Goal: Task Accomplishment & Management: Use online tool/utility

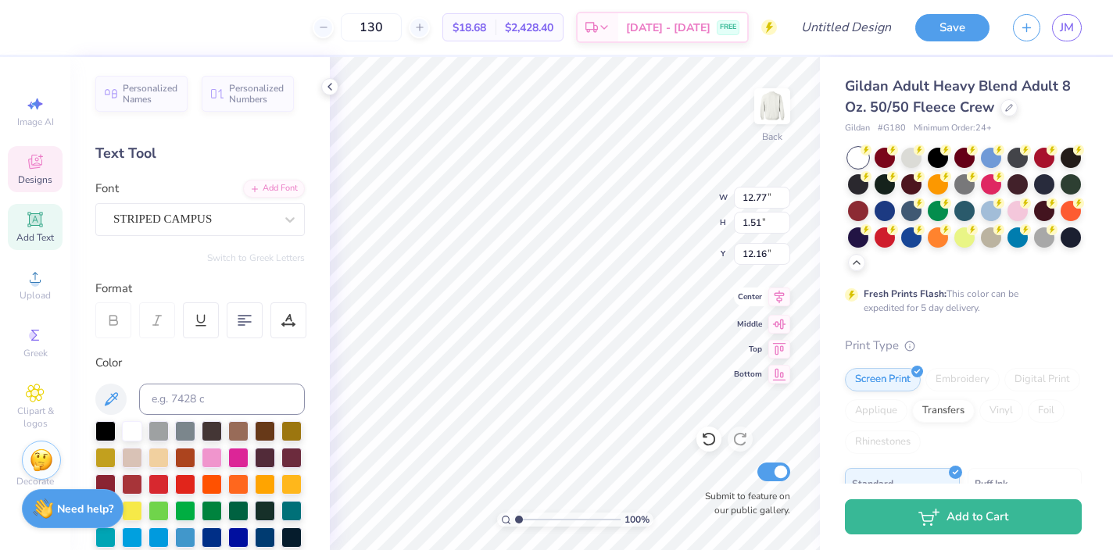
type input "12.77"
type input "1.51"
type input "12.33"
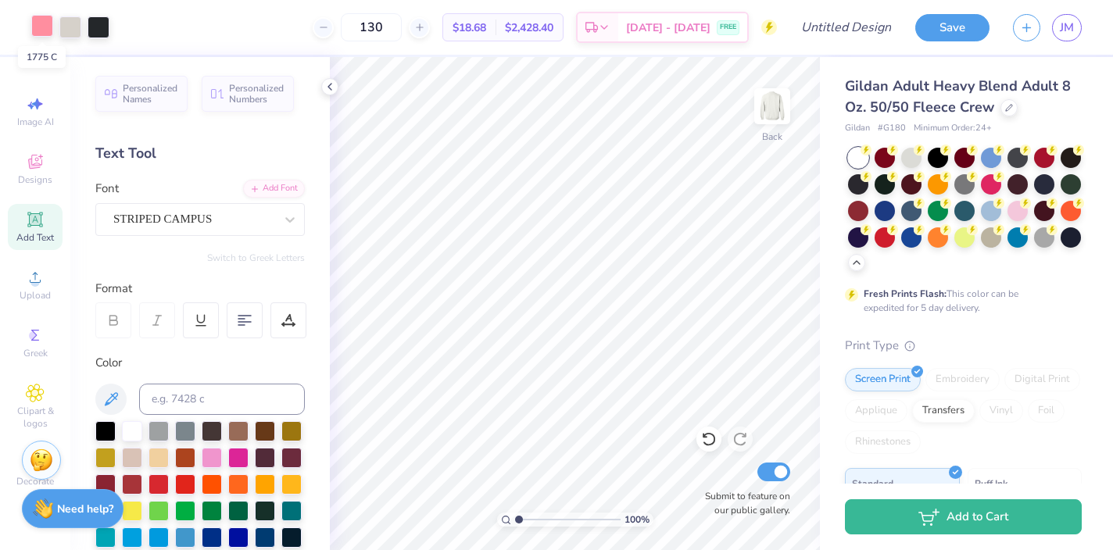
click at [41, 30] on div at bounding box center [42, 26] width 22 height 22
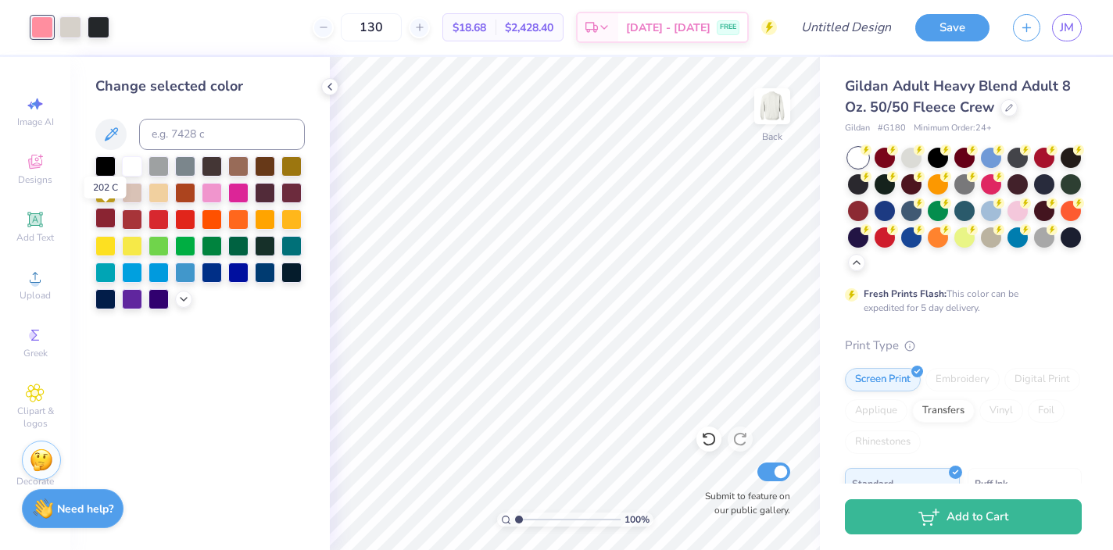
click at [106, 218] on div at bounding box center [105, 218] width 20 height 20
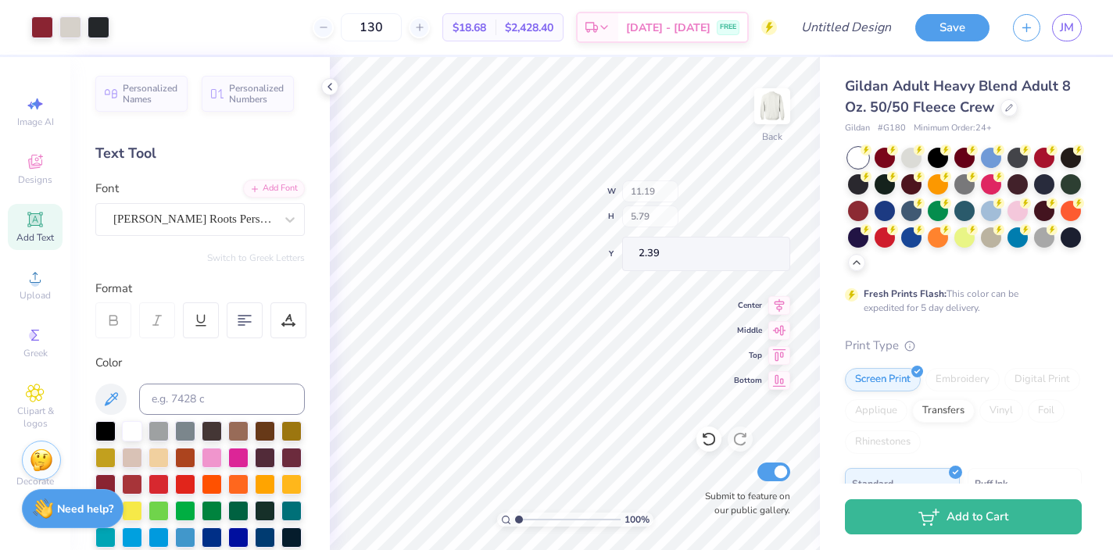
type input "2.39"
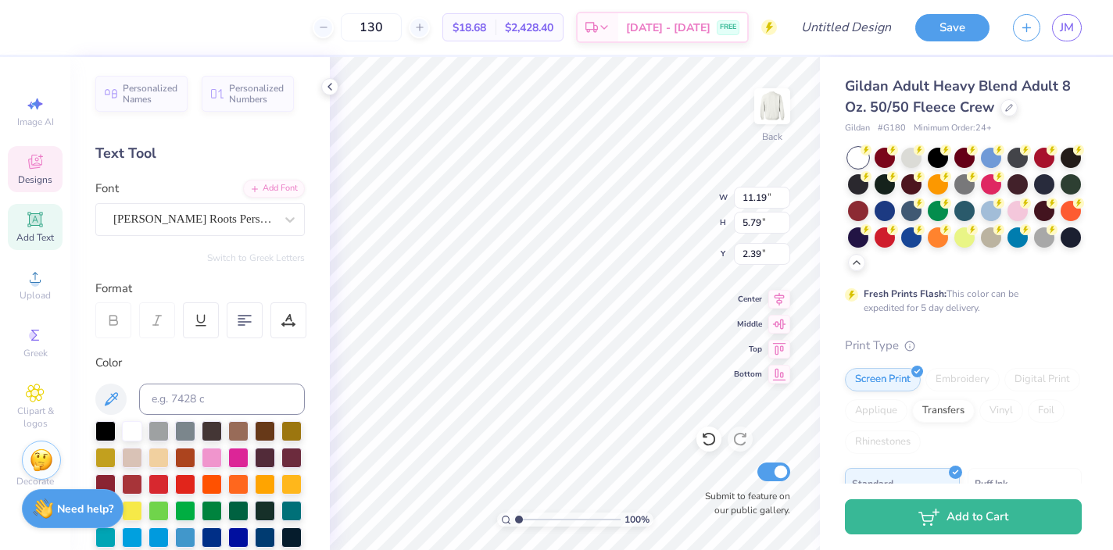
type textarea "h"
type textarea "Sig Delt"
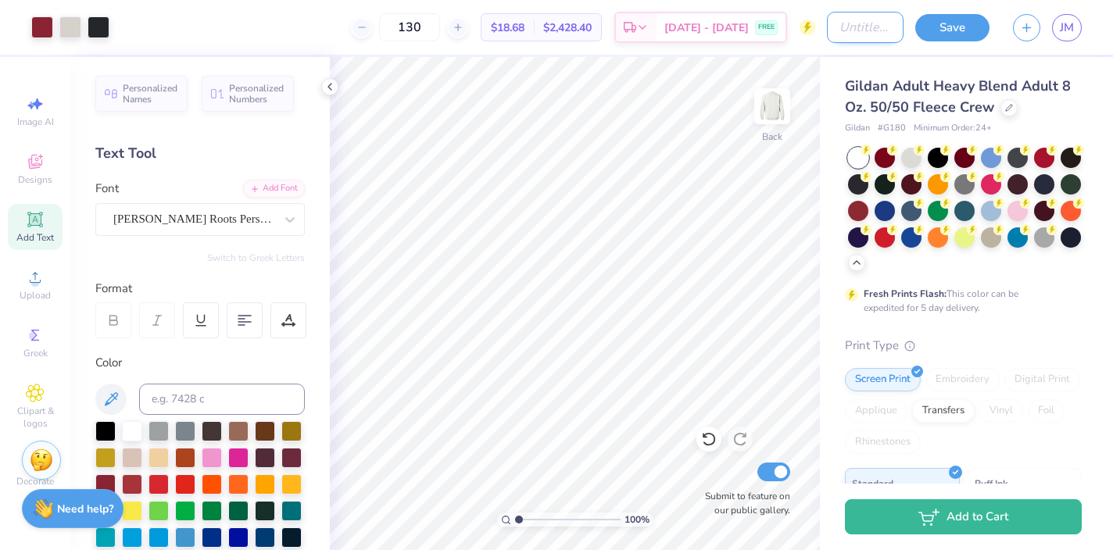
click at [834, 30] on input "Design Title" at bounding box center [865, 27] width 77 height 31
type input "hoco"
click at [955, 35] on button "Save" at bounding box center [953, 25] width 74 height 27
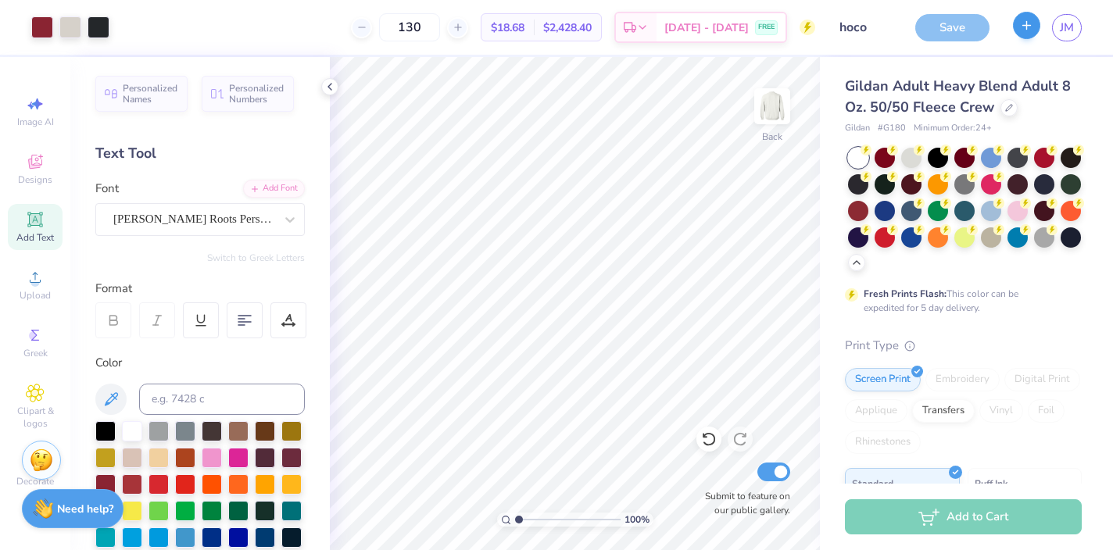
click at [1021, 31] on icon "button" at bounding box center [1026, 25] width 13 height 13
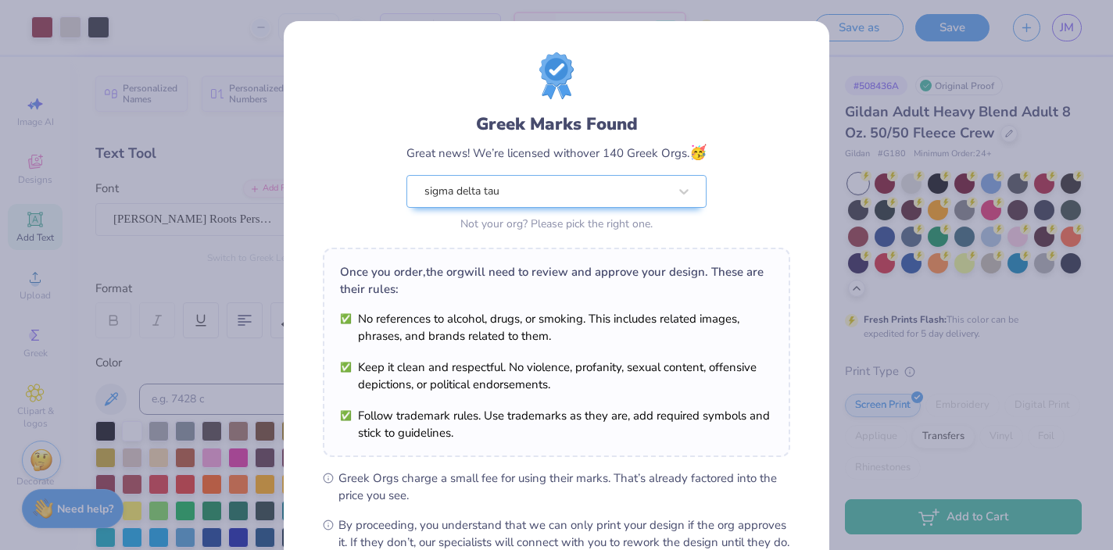
scroll to position [181, 0]
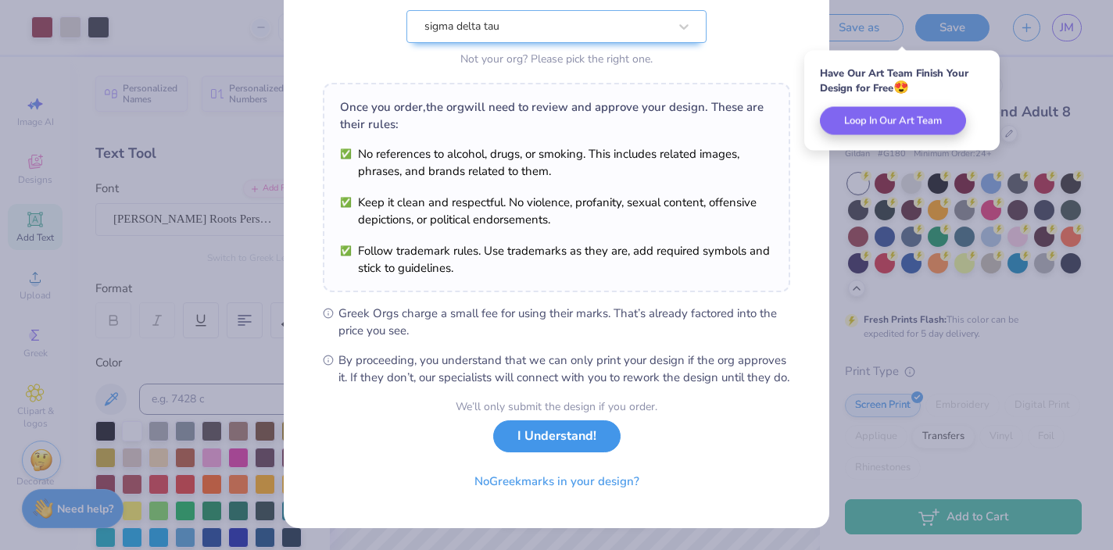
click at [541, 435] on button "I Understand!" at bounding box center [556, 437] width 127 height 32
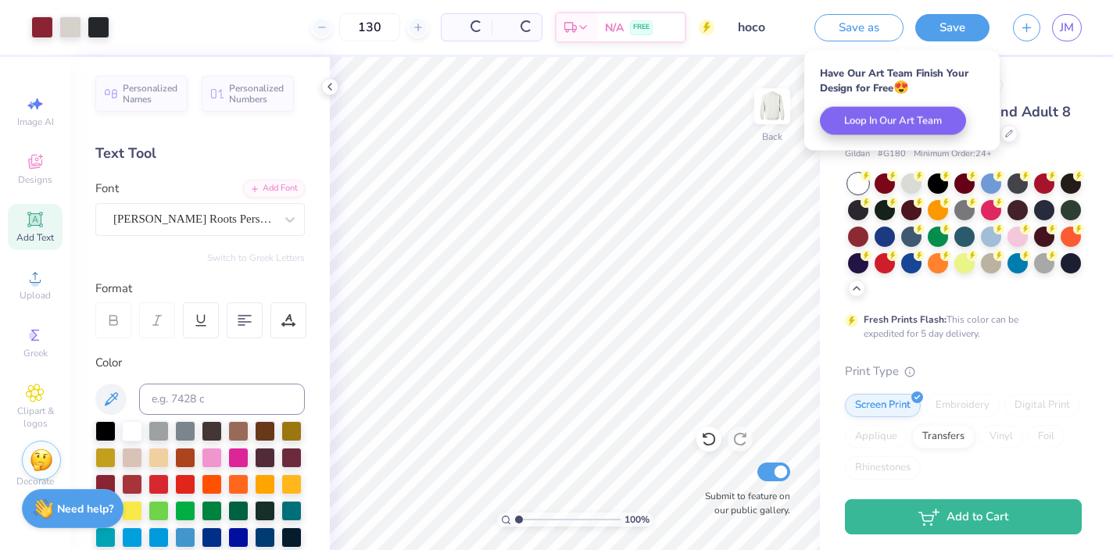
scroll to position [0, 0]
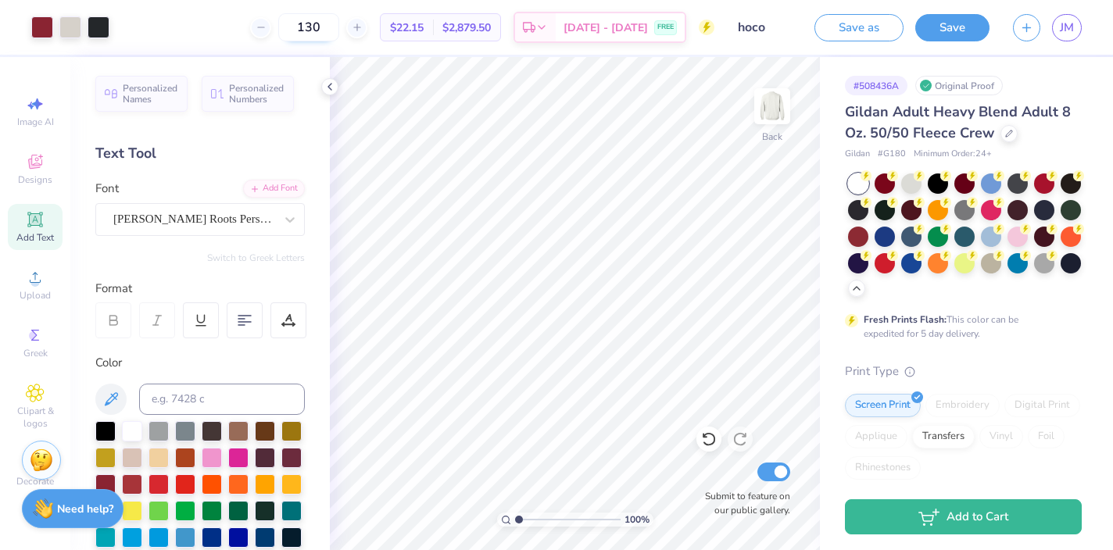
click at [319, 27] on input "130" at bounding box center [308, 27] width 61 height 28
type input "1"
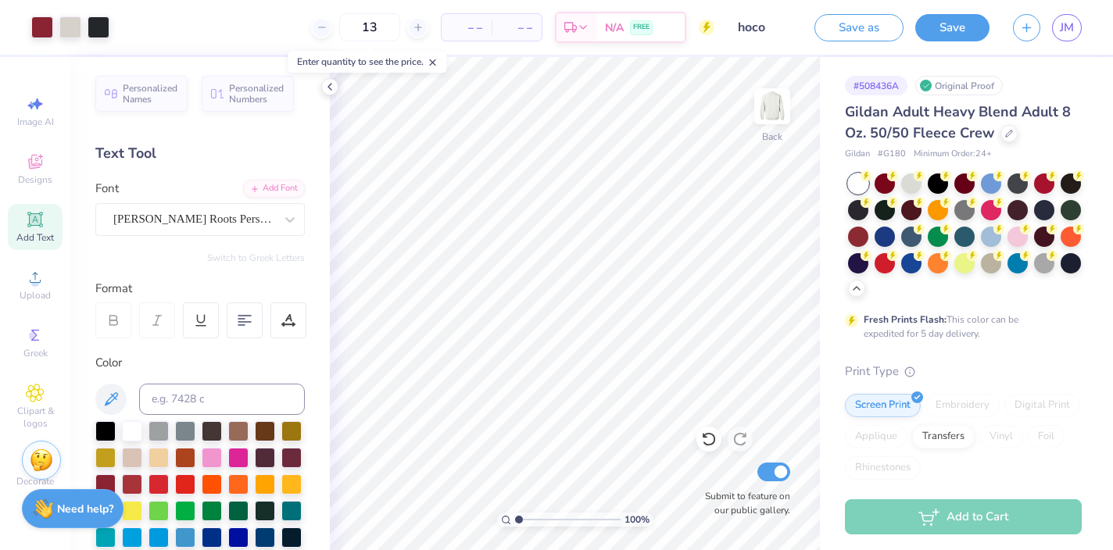
type input "130"
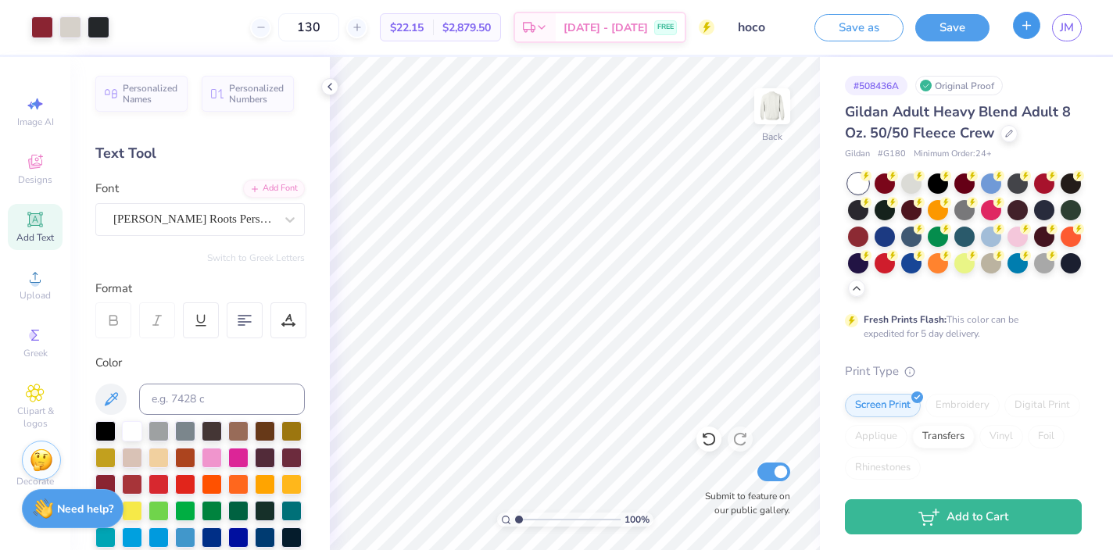
click at [1025, 34] on button "button" at bounding box center [1026, 25] width 27 height 27
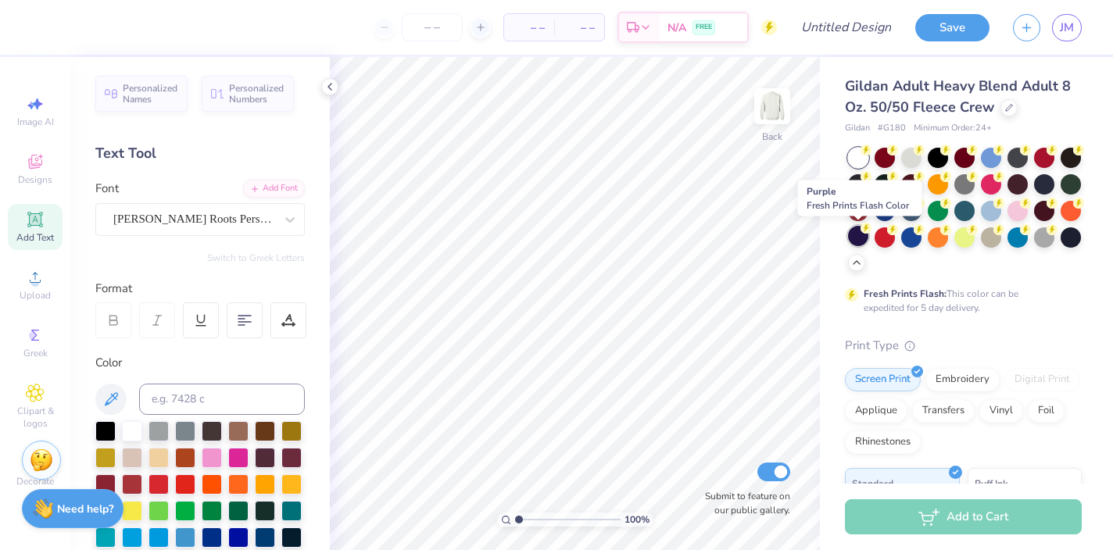
click at [860, 236] on div at bounding box center [858, 236] width 20 height 20
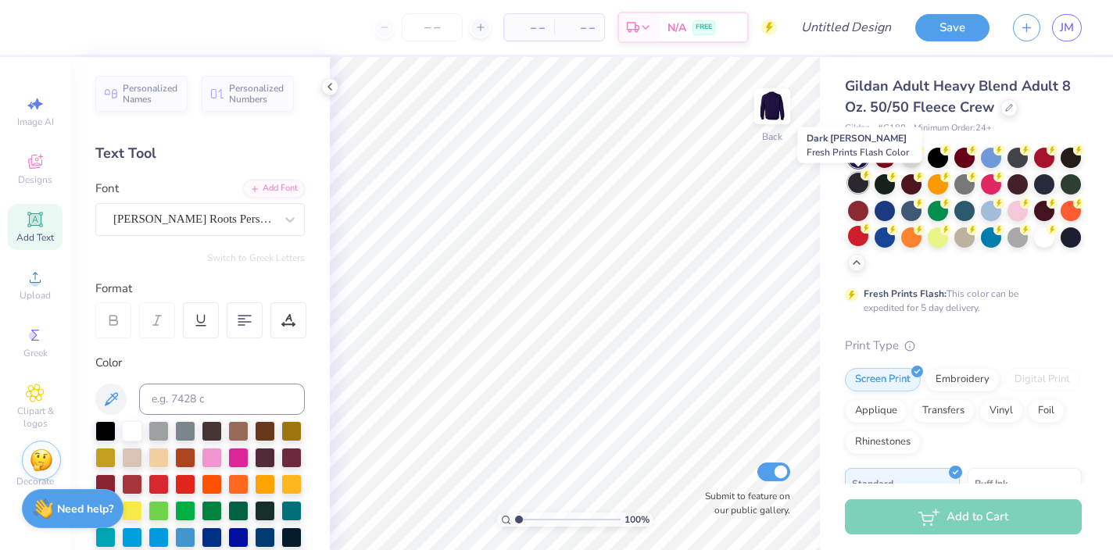
click at [861, 180] on icon at bounding box center [866, 175] width 11 height 11
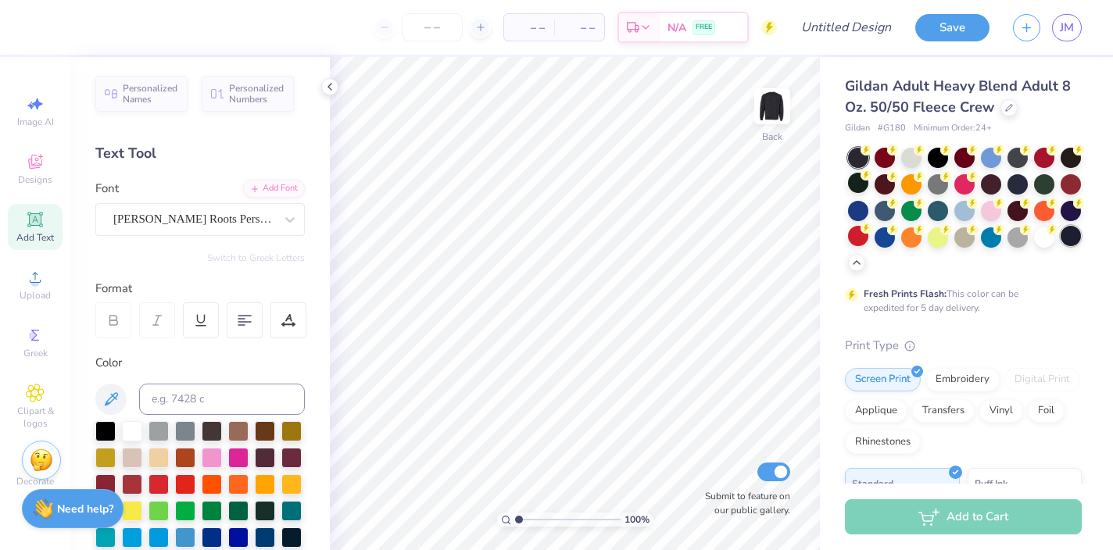
click at [1068, 234] on div at bounding box center [1071, 236] width 20 height 20
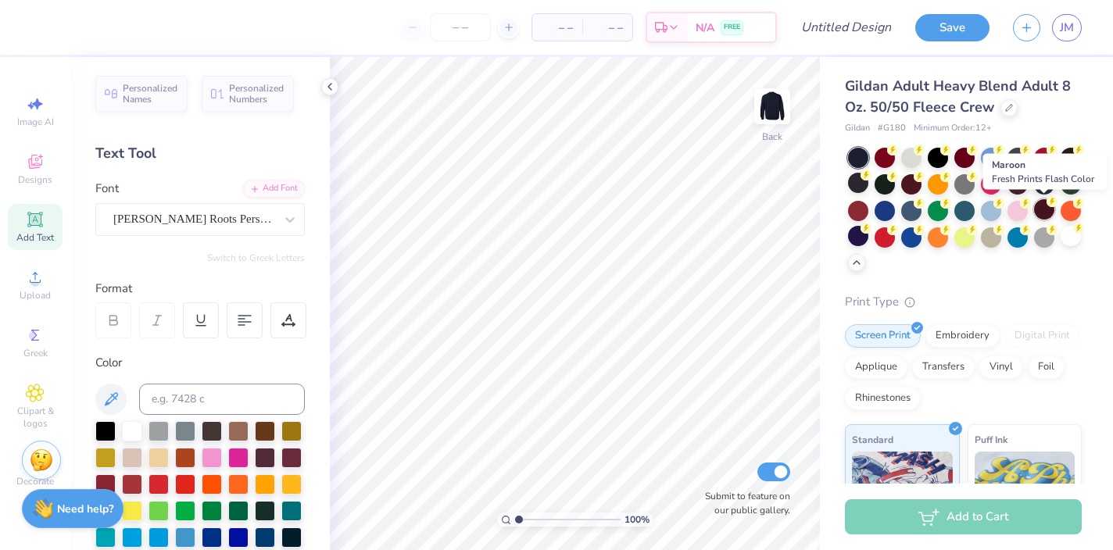
click at [1047, 211] on div at bounding box center [1044, 209] width 20 height 20
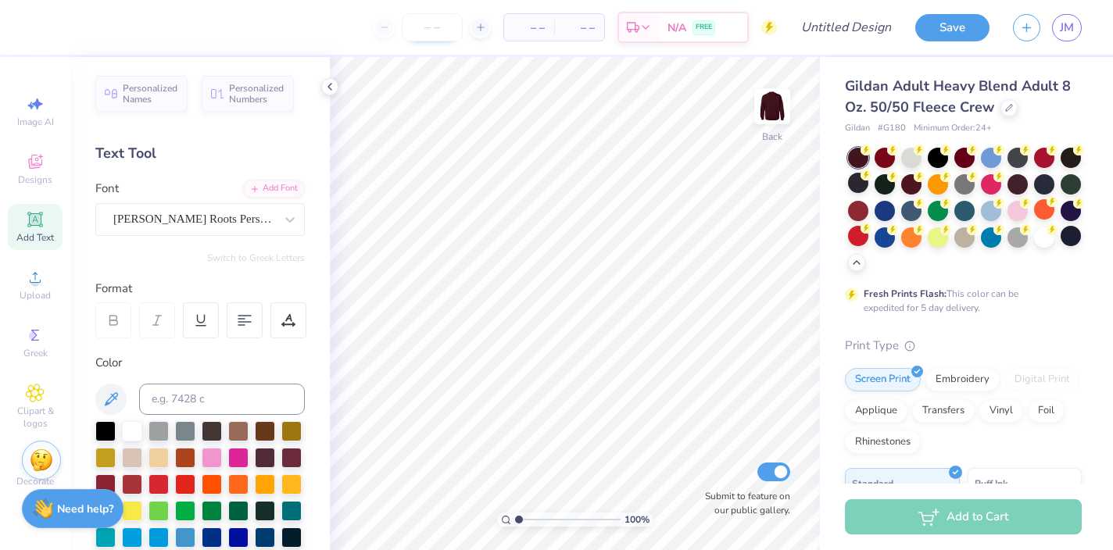
click at [435, 27] on input "number" at bounding box center [432, 27] width 61 height 28
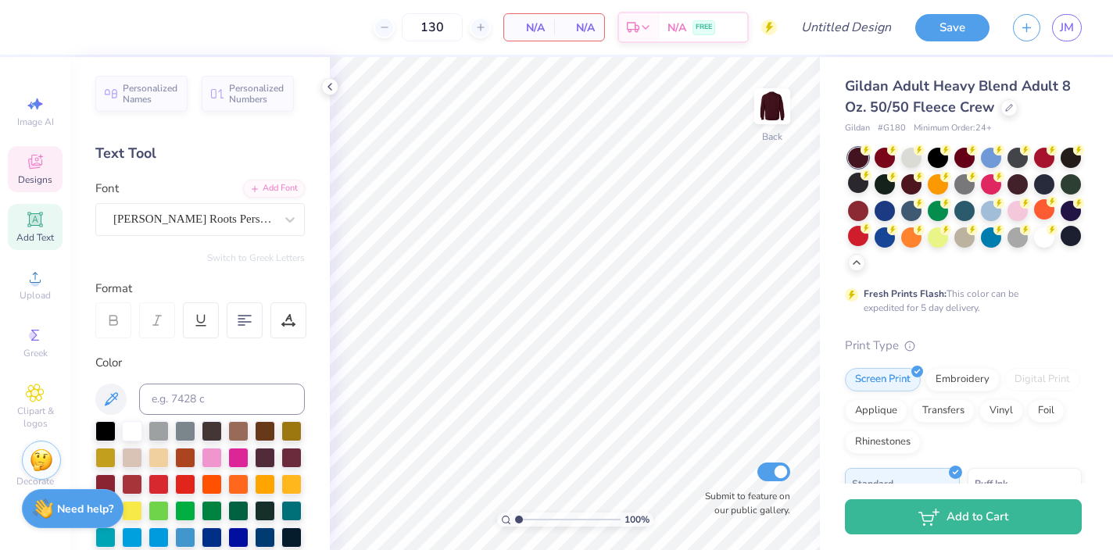
type input "130"
click at [38, 178] on span "Designs" at bounding box center [35, 180] width 34 height 13
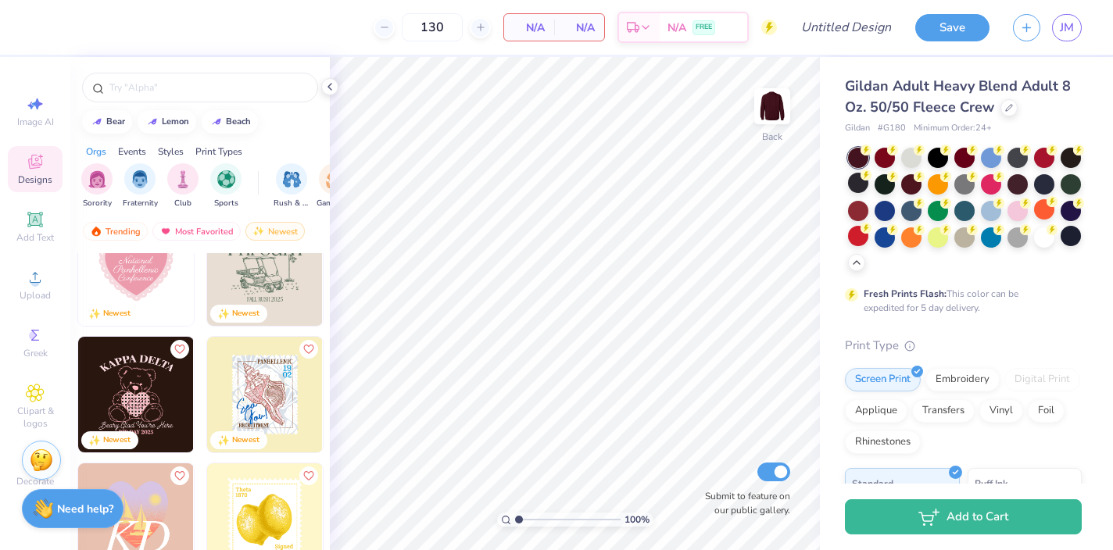
scroll to position [801, 0]
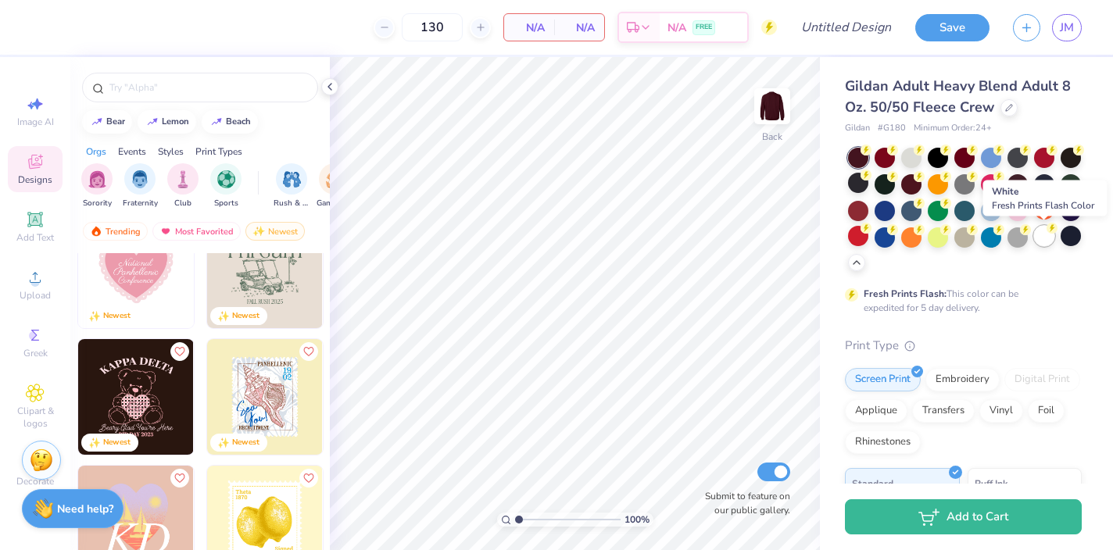
click at [1043, 237] on div at bounding box center [1044, 236] width 20 height 20
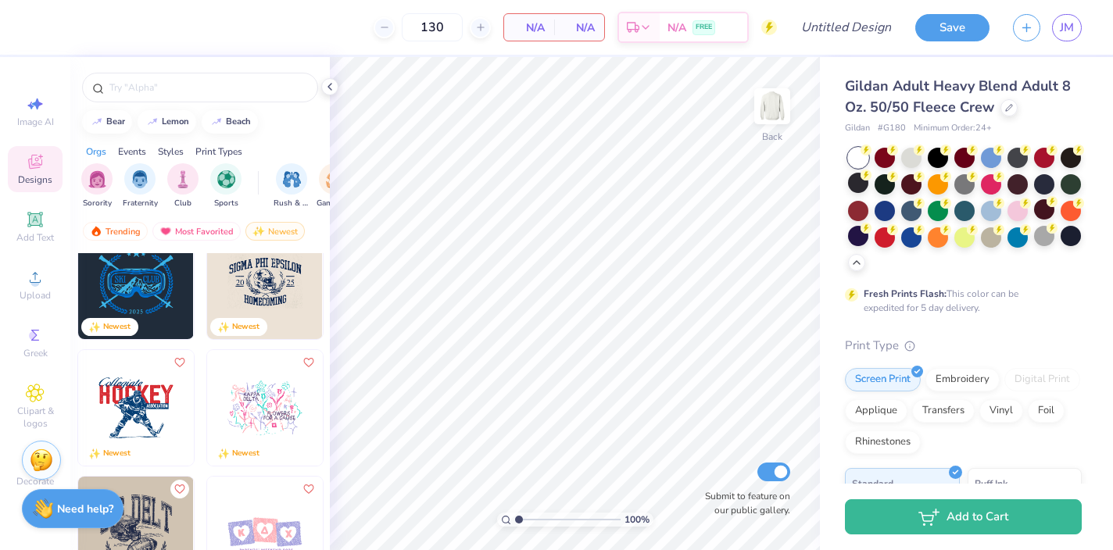
scroll to position [0, 0]
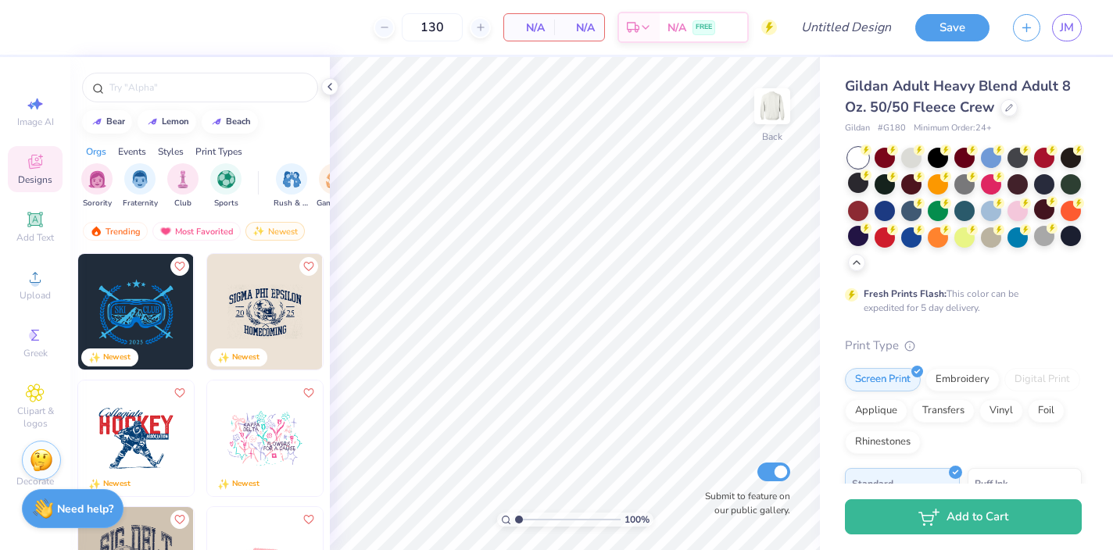
click at [279, 292] on img at bounding box center [265, 312] width 116 height 116
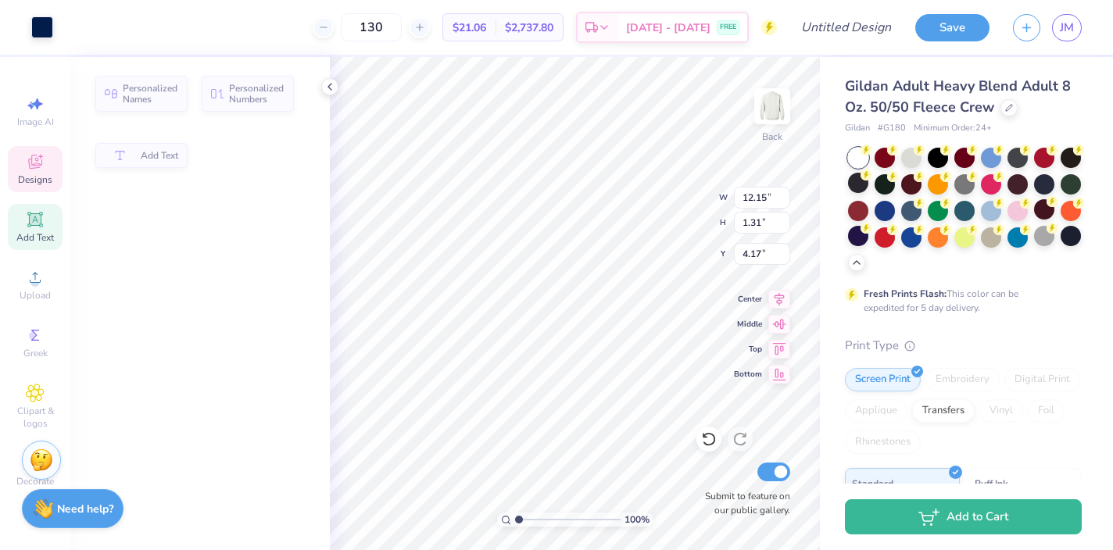
type input "12.15"
type input "1.31"
type input "4.17"
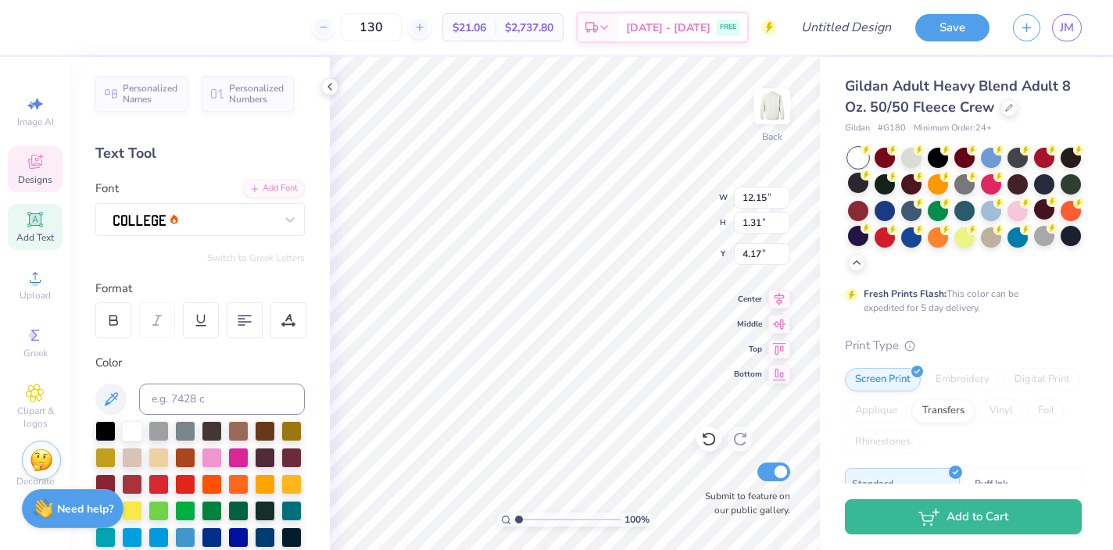
type textarea "SIGMA DELTA TAU"
type textarea "sig delt x dphi"
type input "11.70"
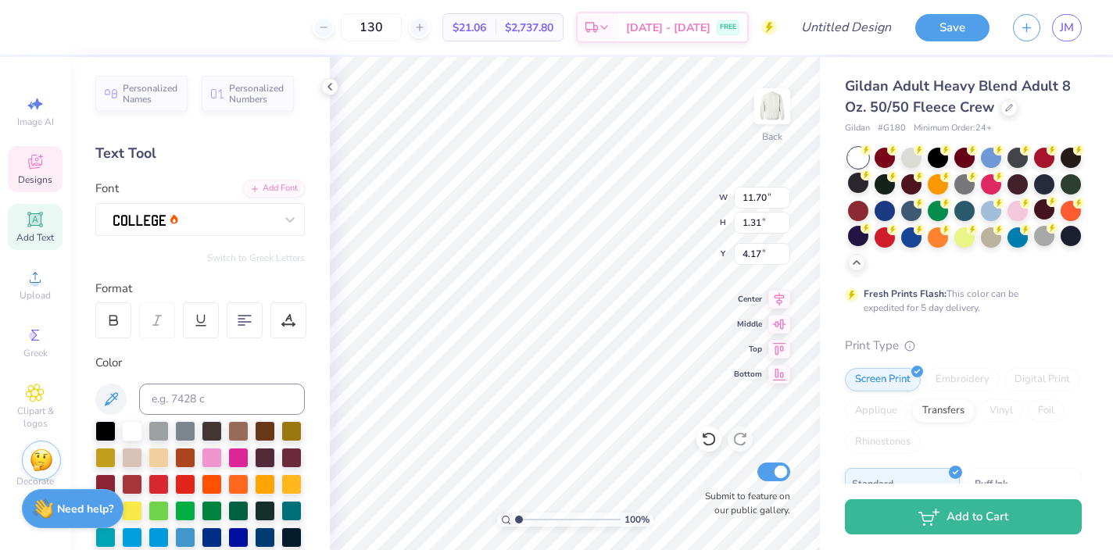
type input "1.31"
type input "4.17"
type textarea "HOMECOMING"
type input "13.77"
type input "10.04"
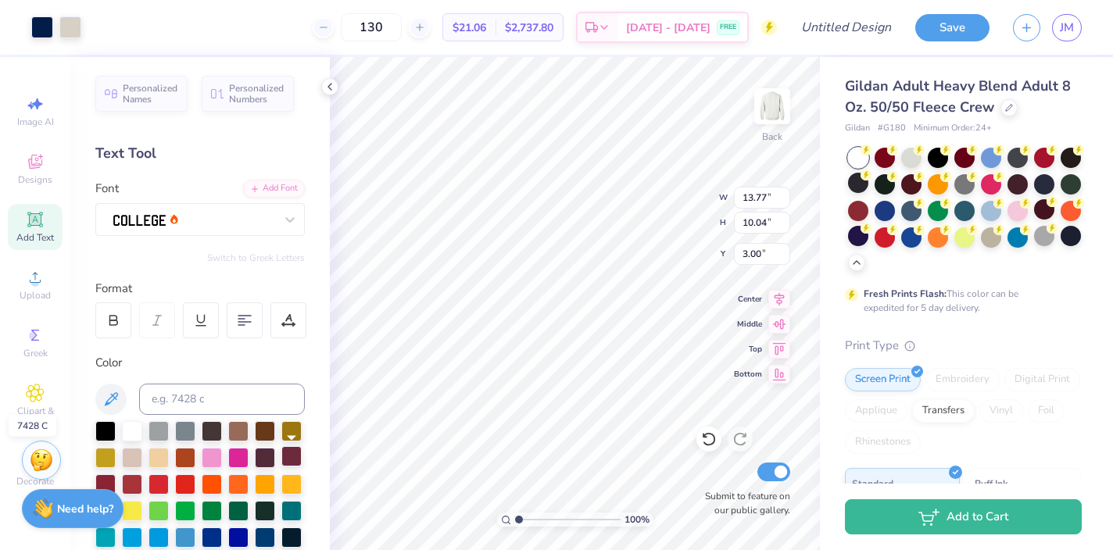
click at [288, 453] on div at bounding box center [291, 456] width 20 height 20
click at [74, 30] on div at bounding box center [70, 26] width 22 height 22
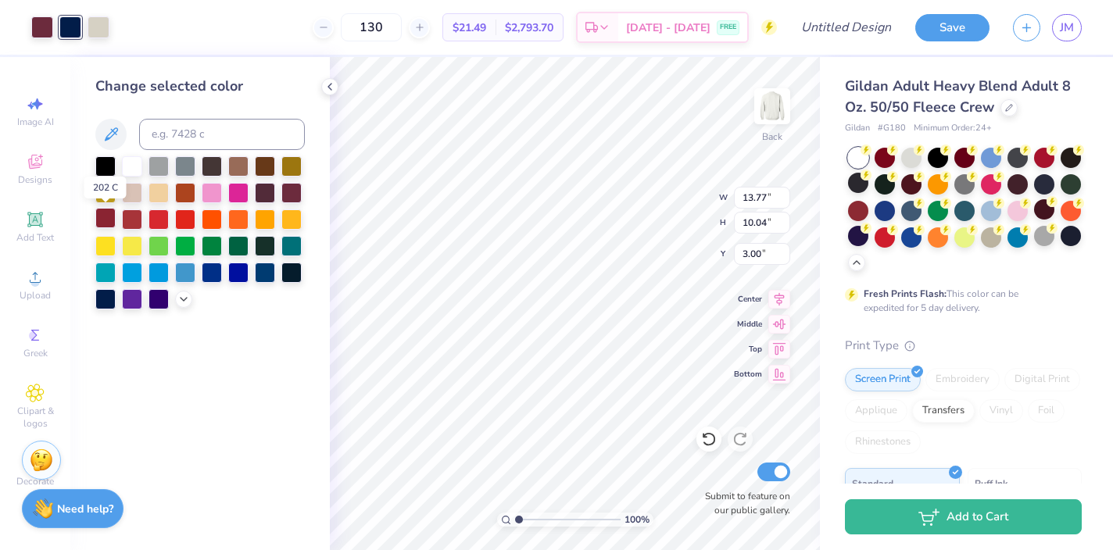
click at [107, 219] on div at bounding box center [105, 218] width 20 height 20
click at [292, 186] on div at bounding box center [291, 191] width 20 height 20
click at [68, 28] on div at bounding box center [70, 26] width 22 height 22
click at [291, 195] on div at bounding box center [291, 191] width 20 height 20
click at [715, 445] on icon at bounding box center [709, 440] width 16 height 16
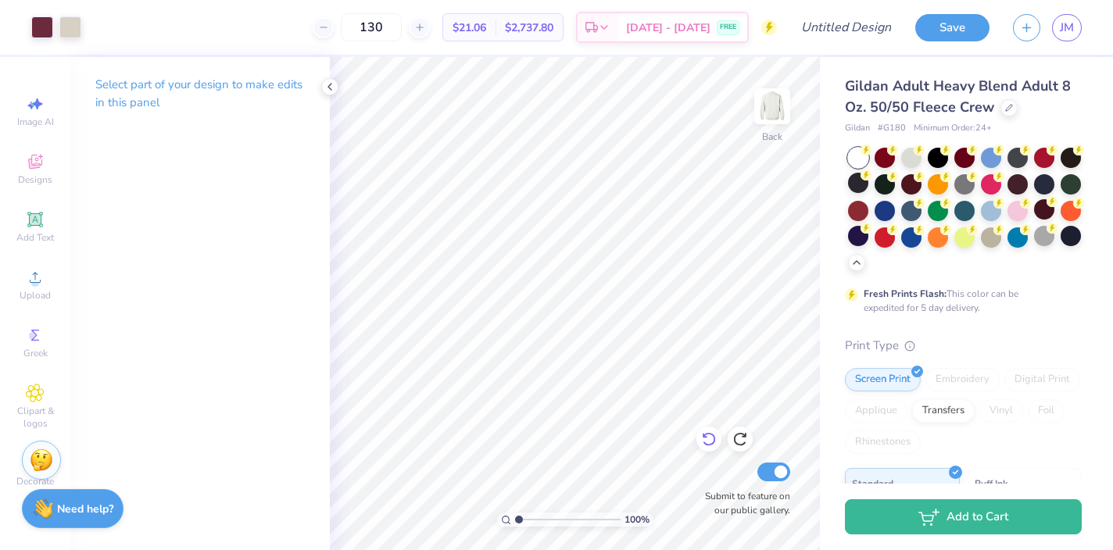
click at [713, 442] on icon at bounding box center [709, 440] width 16 height 16
click at [709, 440] on icon at bounding box center [709, 440] width 16 height 16
click at [709, 439] on icon at bounding box center [709, 440] width 16 height 16
click at [1047, 238] on div at bounding box center [1044, 236] width 20 height 20
click at [1078, 234] on div at bounding box center [1071, 236] width 20 height 20
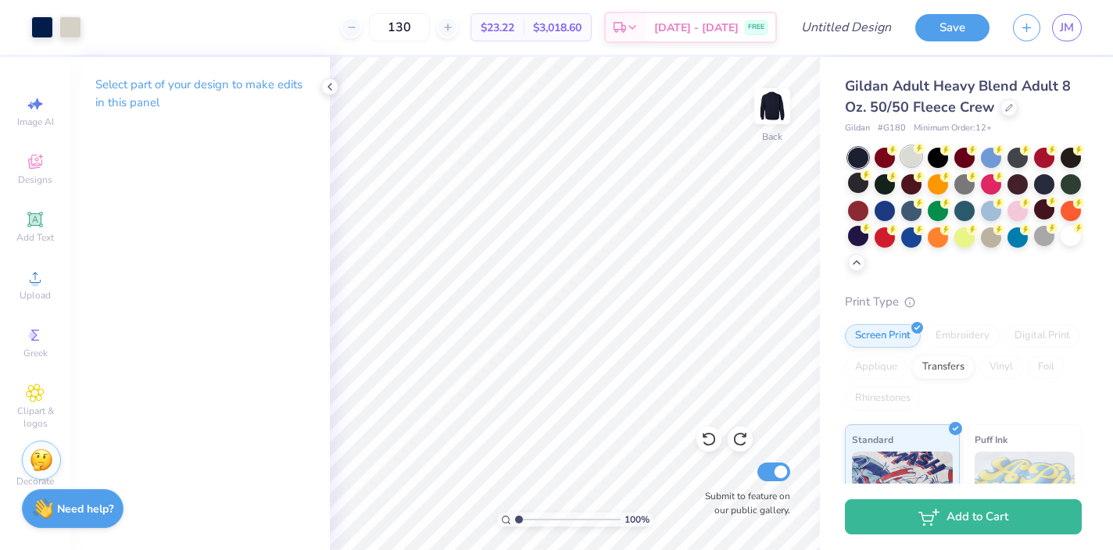
click at [915, 156] on div at bounding box center [911, 156] width 20 height 20
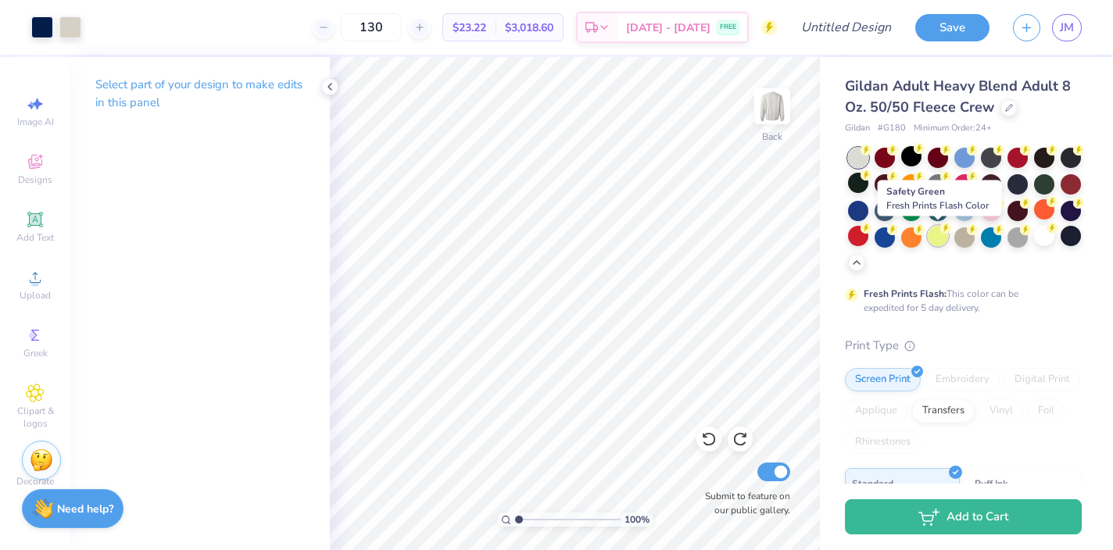
click at [935, 237] on div at bounding box center [938, 236] width 20 height 20
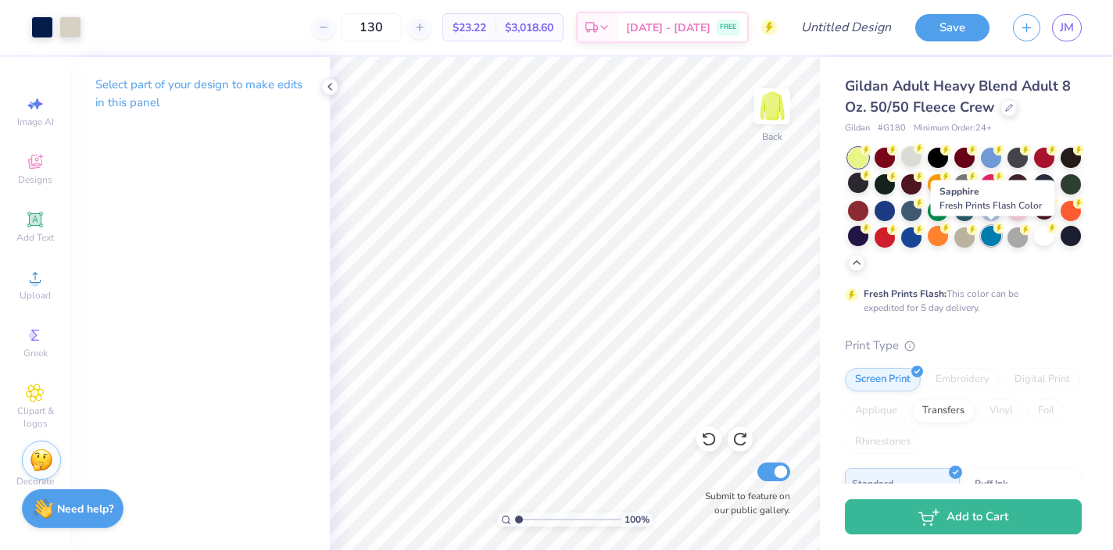
click at [991, 238] on div at bounding box center [991, 236] width 20 height 20
click at [993, 152] on div at bounding box center [991, 156] width 20 height 20
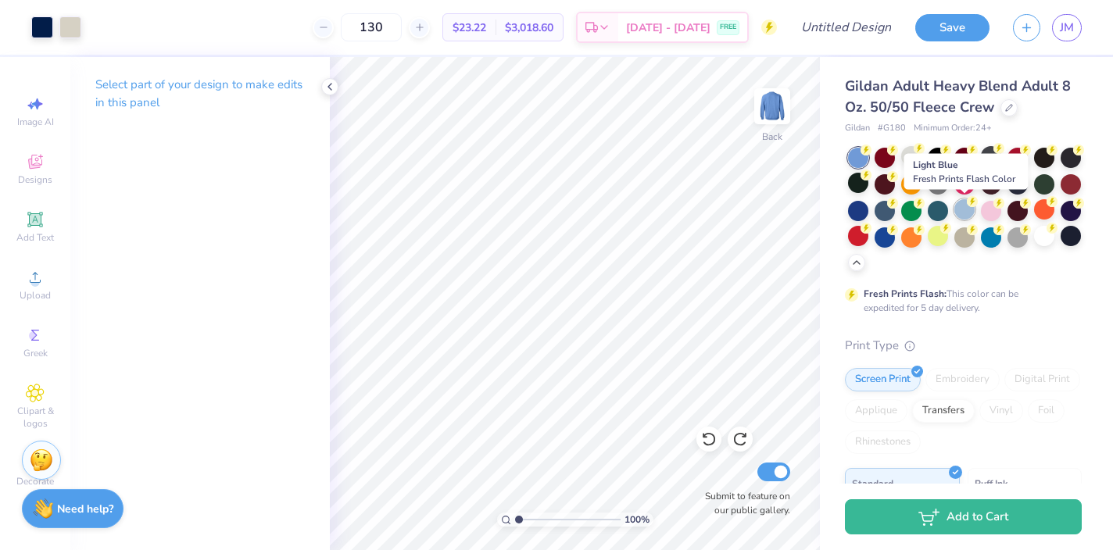
click at [967, 206] on icon at bounding box center [972, 201] width 11 height 11
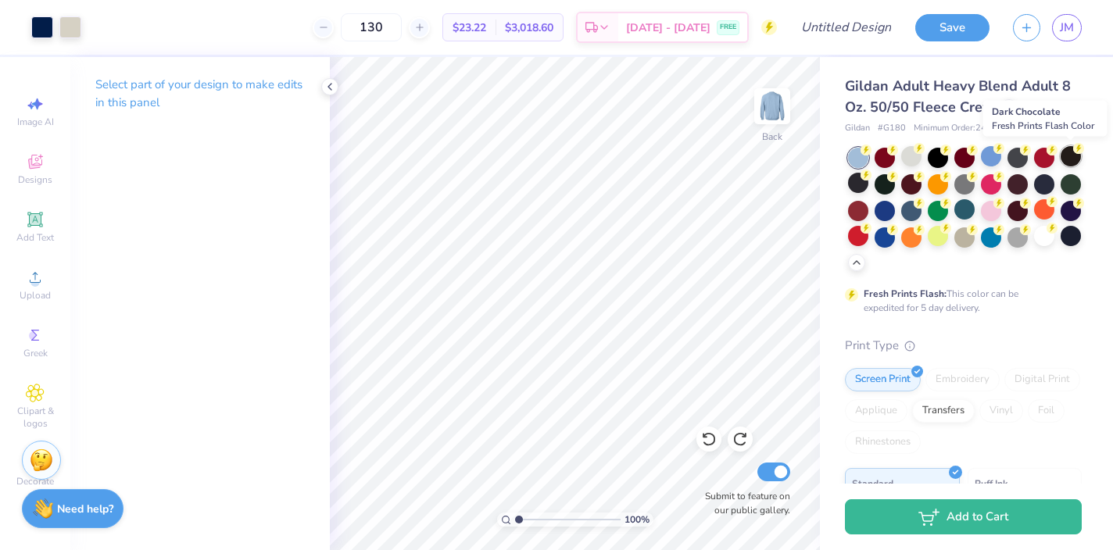
click at [1070, 157] on div at bounding box center [1071, 156] width 20 height 20
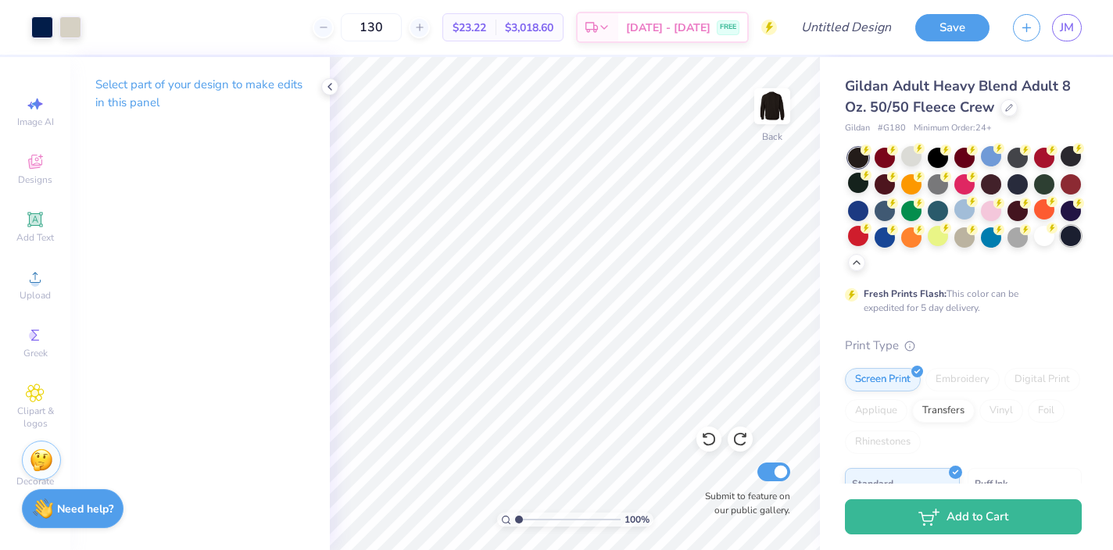
click at [1072, 235] on div at bounding box center [1071, 236] width 20 height 20
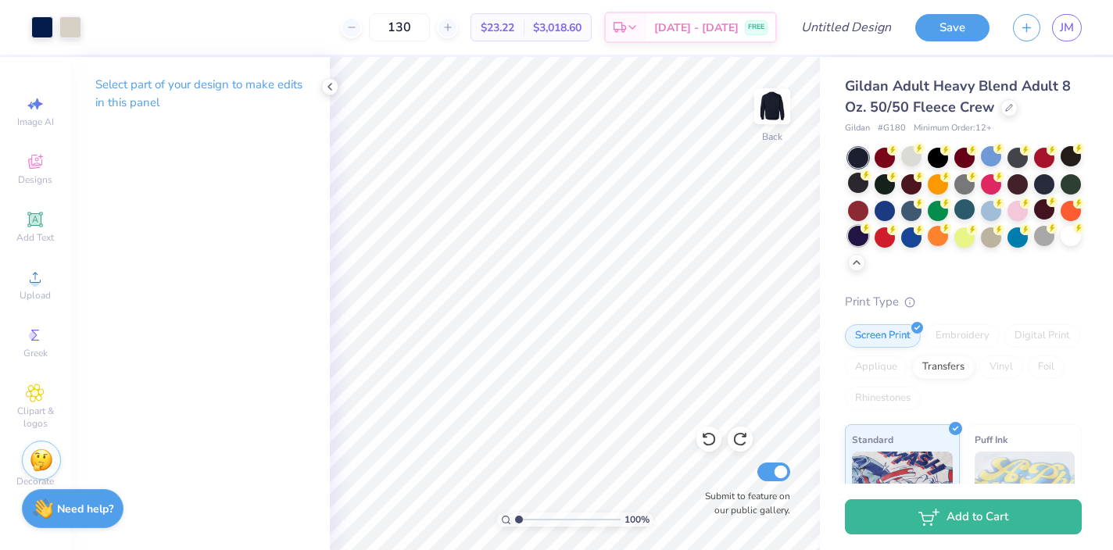
click at [861, 234] on div at bounding box center [858, 236] width 20 height 20
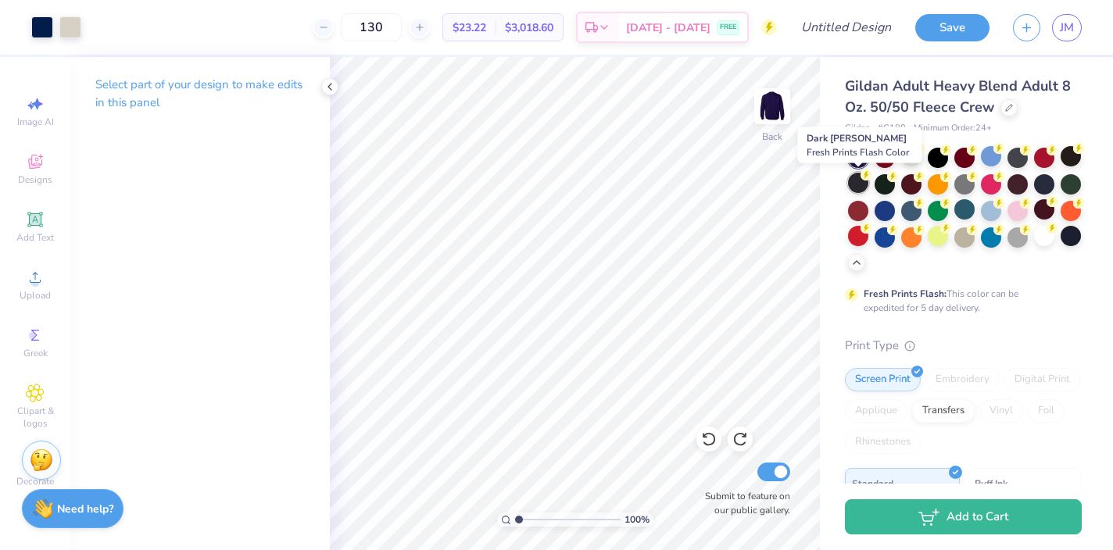
click at [862, 180] on icon at bounding box center [866, 175] width 11 height 11
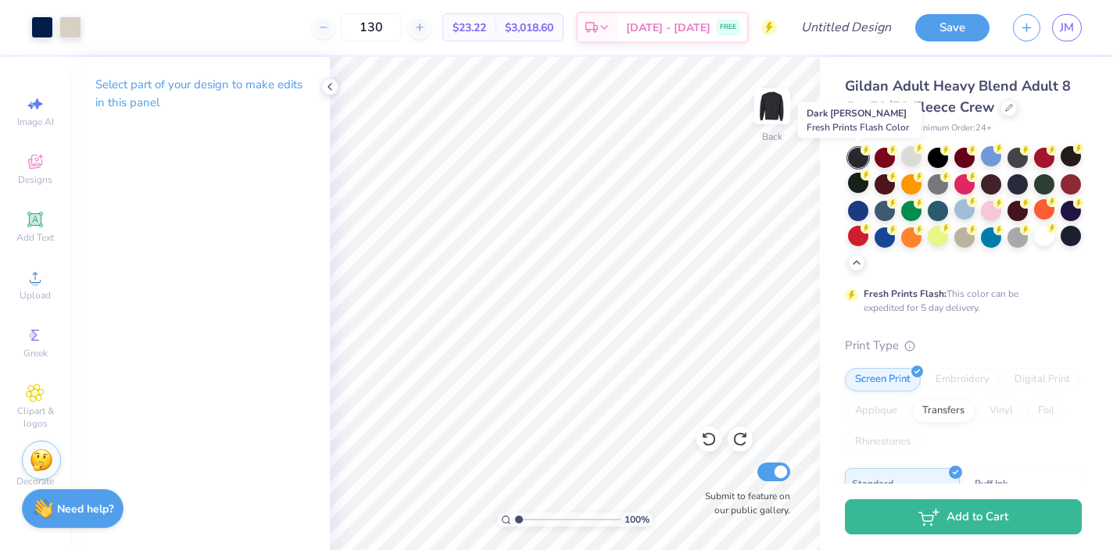
click at [857, 155] on div at bounding box center [858, 158] width 20 height 20
click at [940, 156] on div at bounding box center [938, 156] width 20 height 20
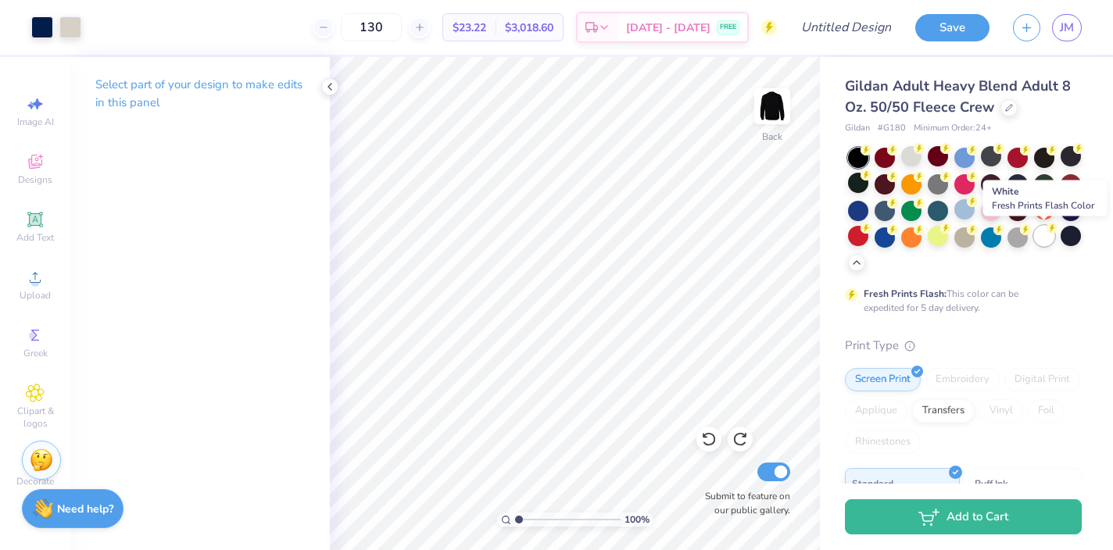
click at [1048, 242] on div at bounding box center [1044, 236] width 20 height 20
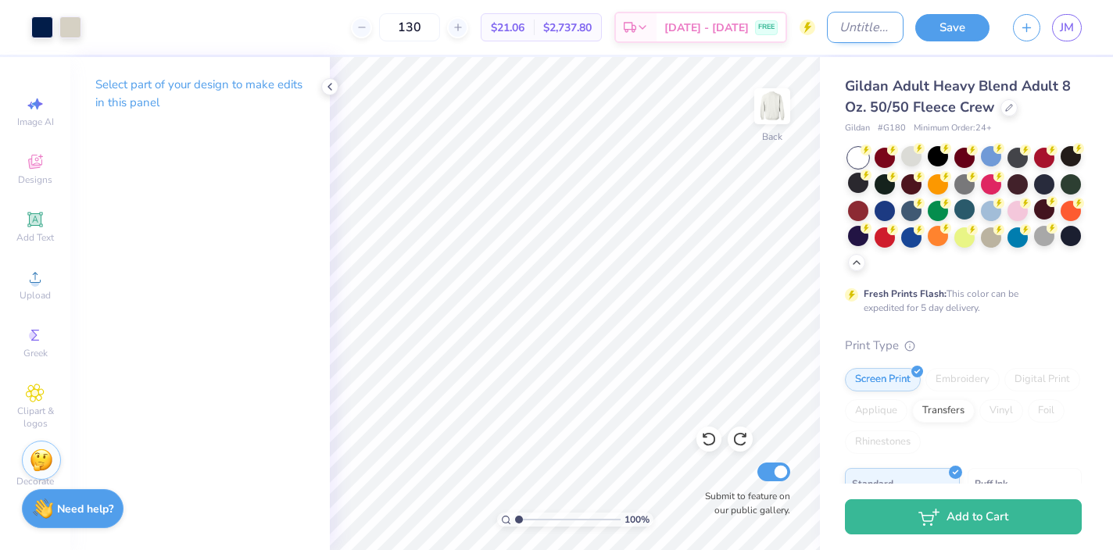
click at [850, 32] on input "Design Title" at bounding box center [865, 27] width 77 height 31
type input "simple"
click at [934, 30] on button "Save" at bounding box center [953, 25] width 74 height 27
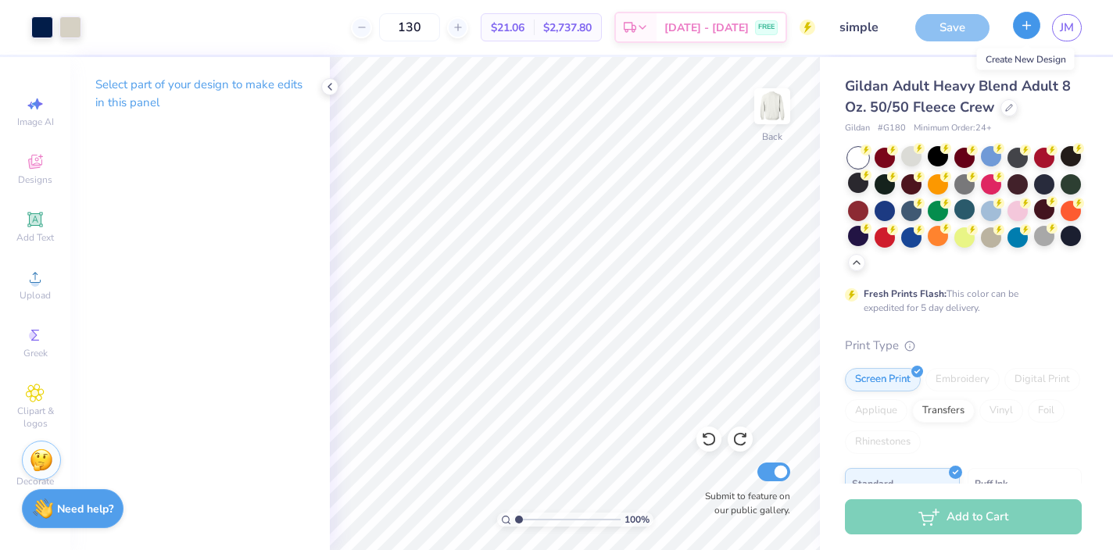
click at [1024, 28] on icon "button" at bounding box center [1026, 25] width 13 height 13
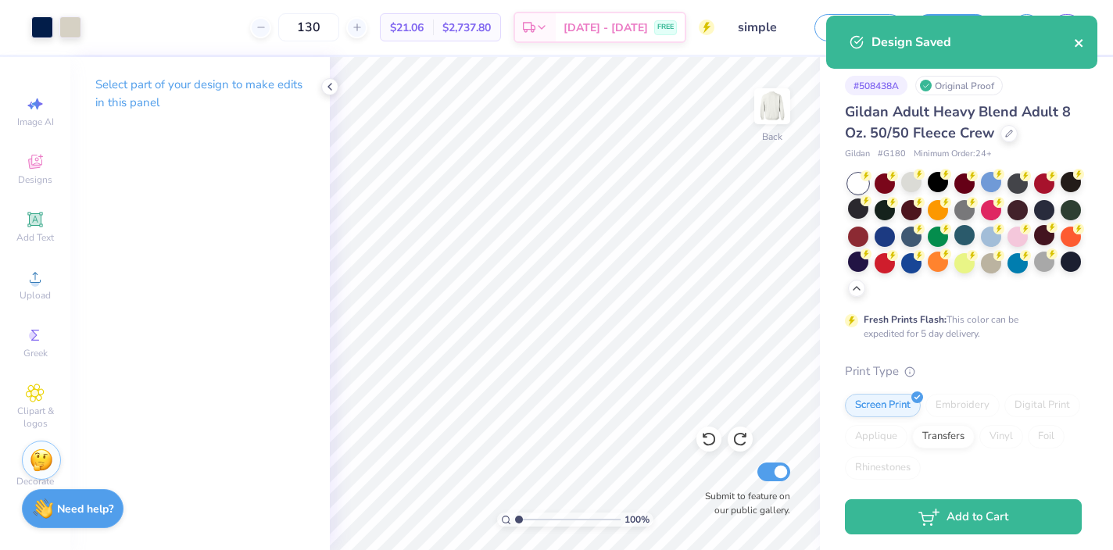
click at [1080, 38] on icon "close" at bounding box center [1079, 43] width 11 height 13
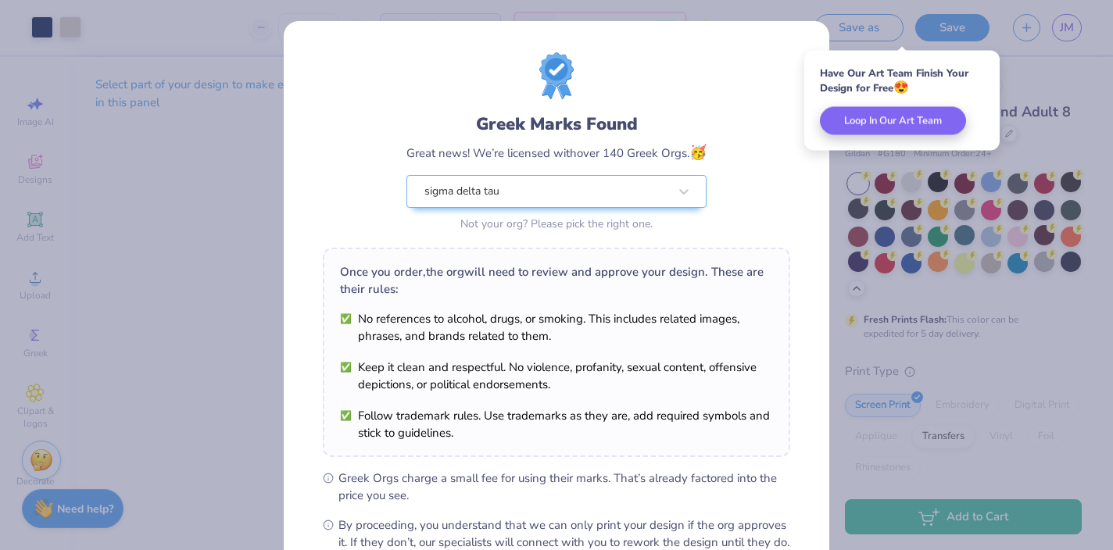
scroll to position [181, 0]
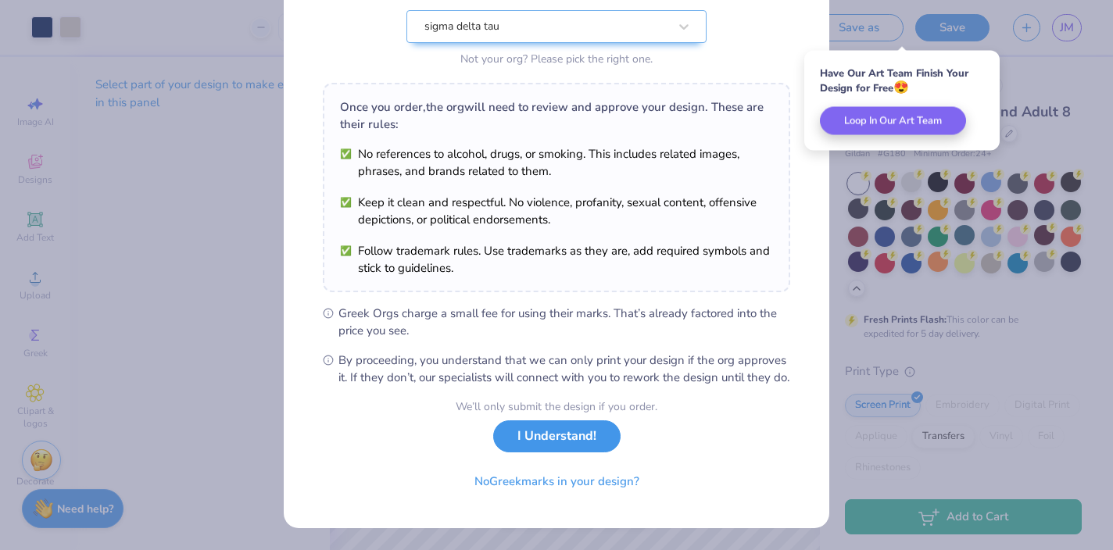
click at [564, 431] on button "I Understand!" at bounding box center [556, 437] width 127 height 32
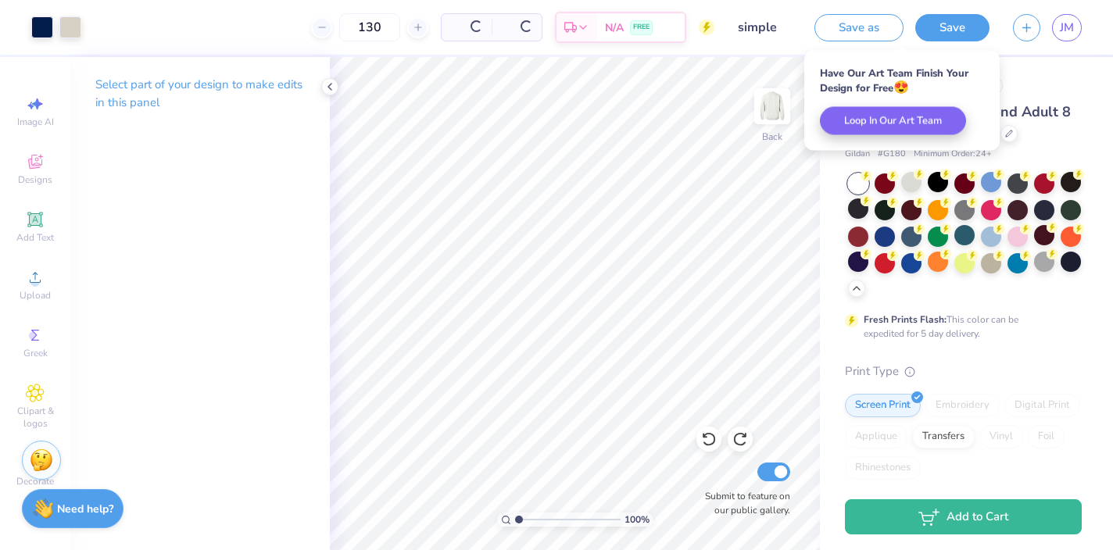
scroll to position [0, 0]
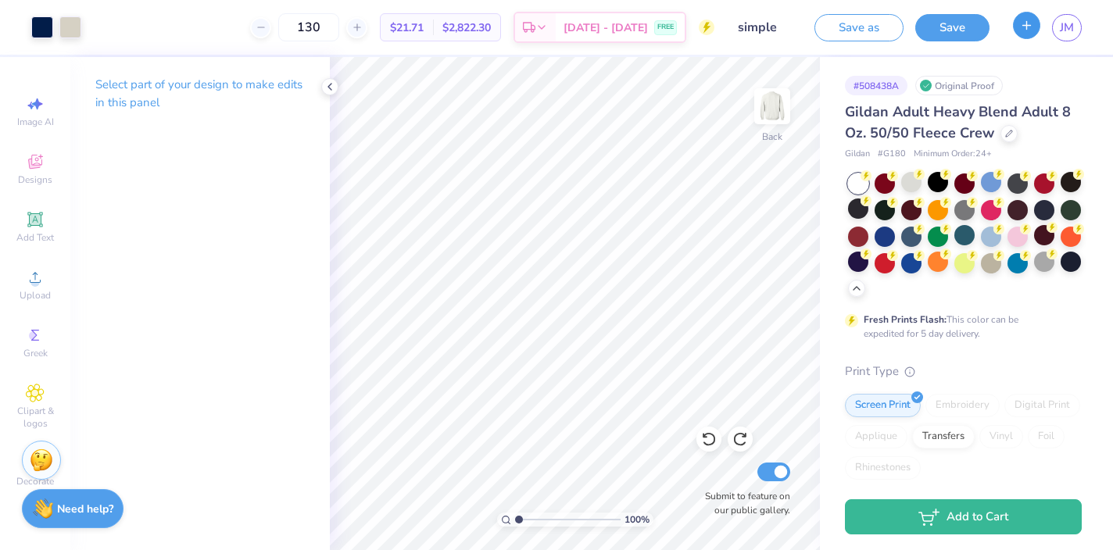
click at [1023, 24] on icon "button" at bounding box center [1026, 25] width 13 height 13
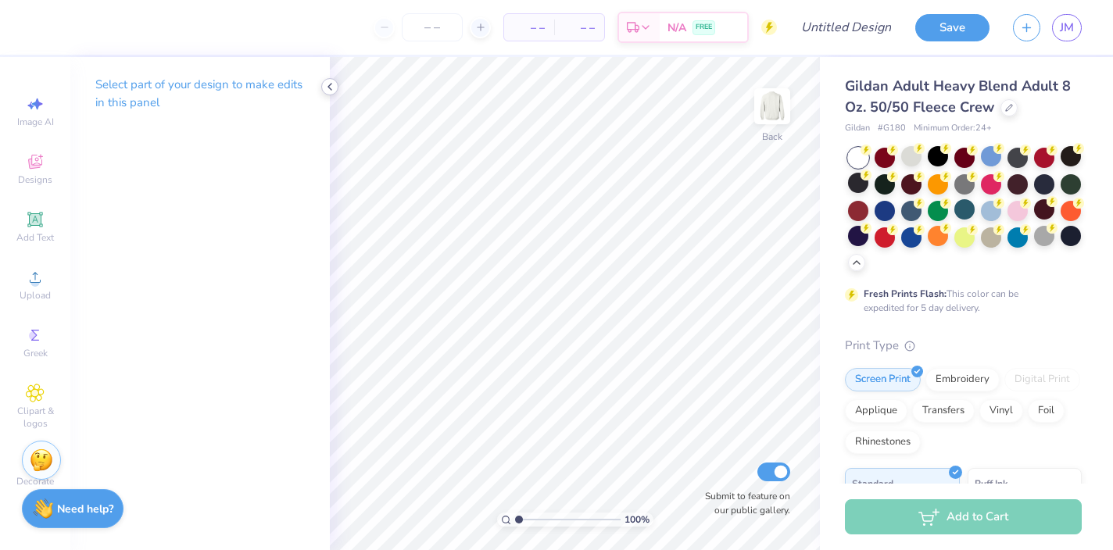
click at [328, 86] on icon at bounding box center [330, 87] width 13 height 13
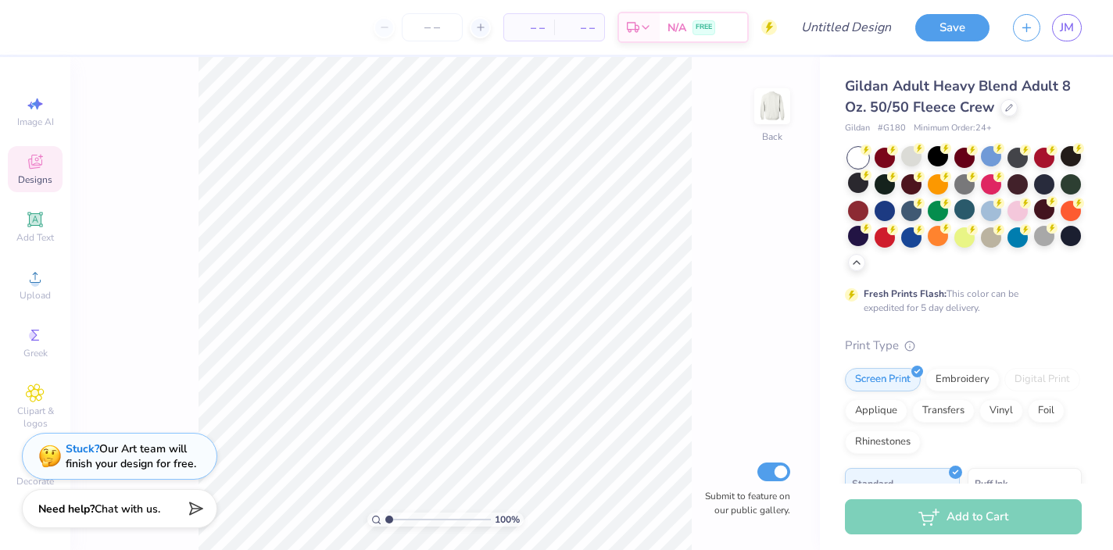
click at [46, 163] on div "Designs" at bounding box center [35, 169] width 55 height 46
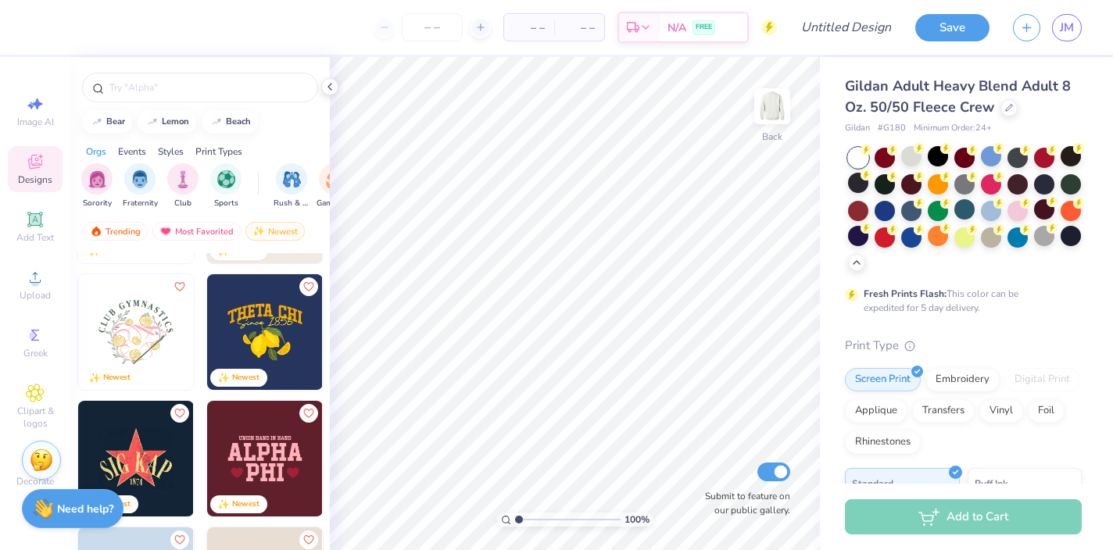
scroll to position [5680, 0]
click at [262, 230] on img at bounding box center [259, 231] width 13 height 11
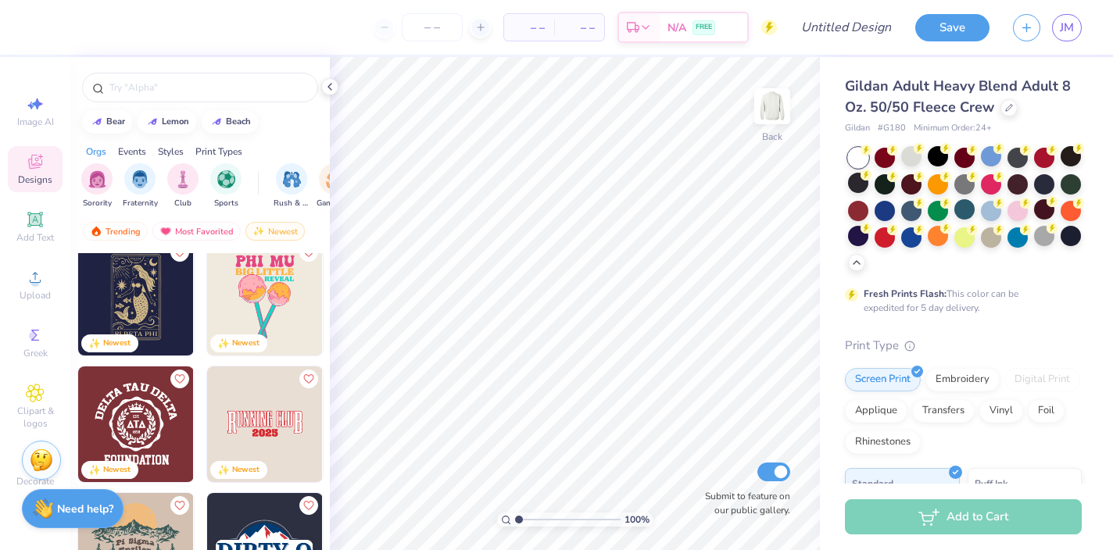
scroll to position [3970, 0]
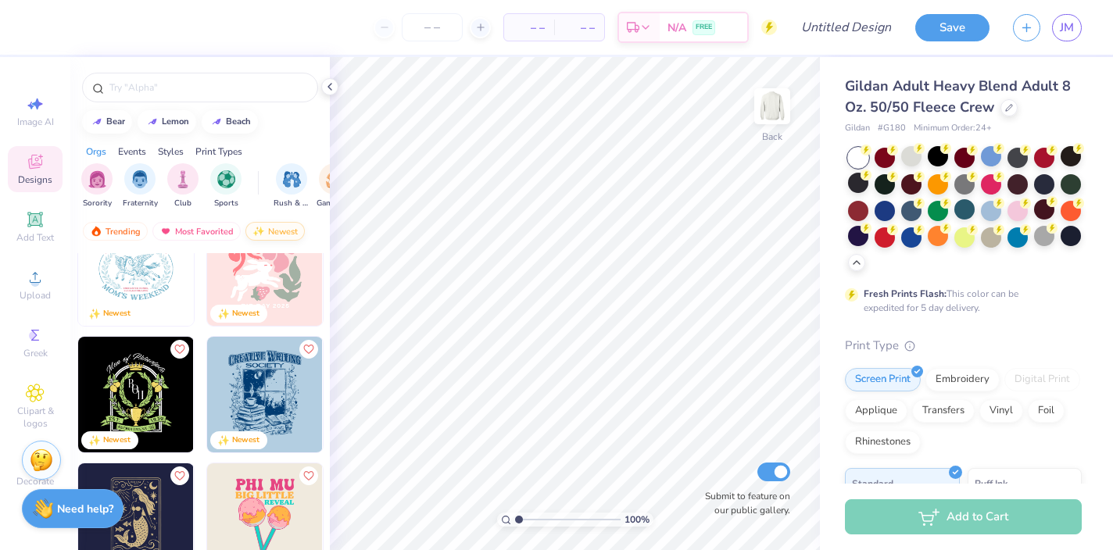
click at [271, 227] on div "Newest" at bounding box center [274, 231] width 59 height 19
click at [265, 229] on div "Newest" at bounding box center [274, 231] width 59 height 19
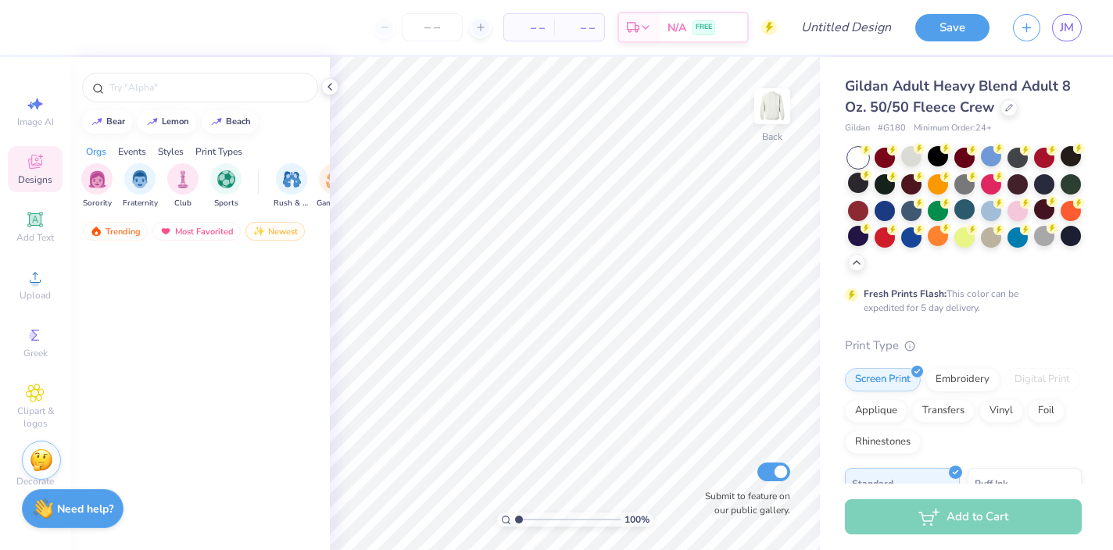
scroll to position [0, 0]
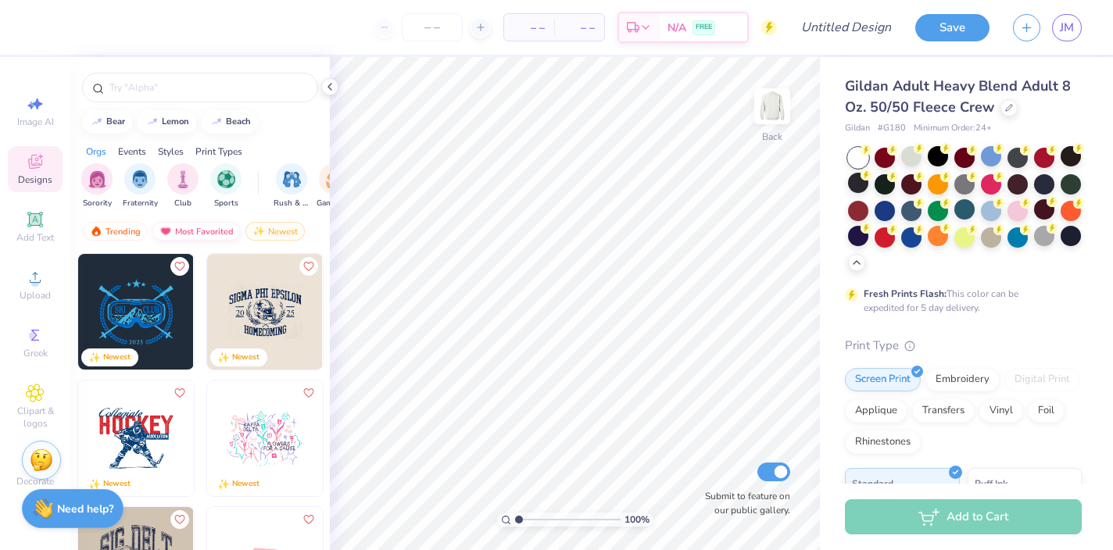
click at [215, 233] on div "Most Favorited" at bounding box center [196, 231] width 88 height 19
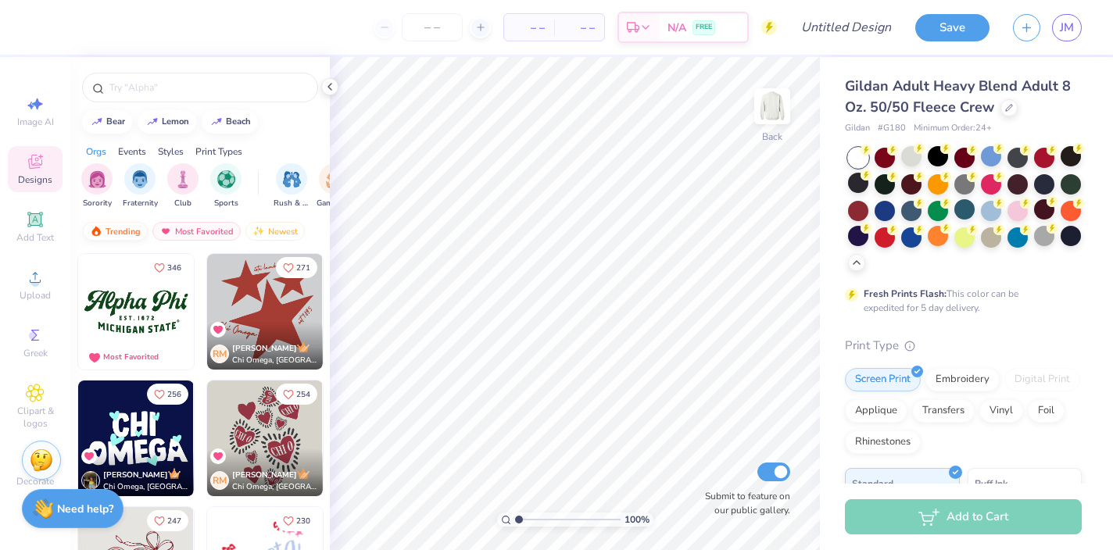
click at [120, 231] on div "Trending" at bounding box center [115, 231] width 65 height 19
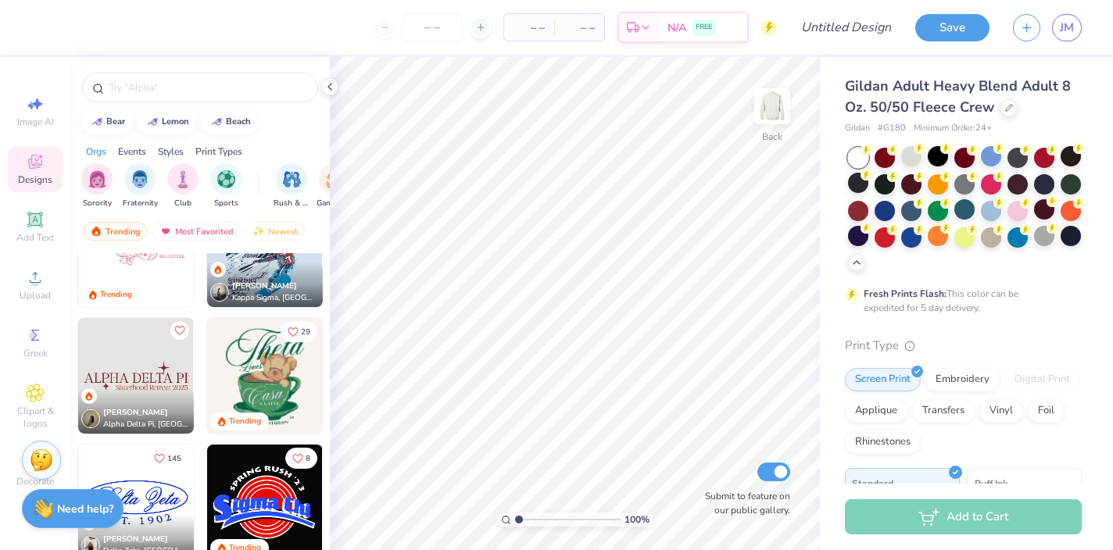
scroll to position [3485, 0]
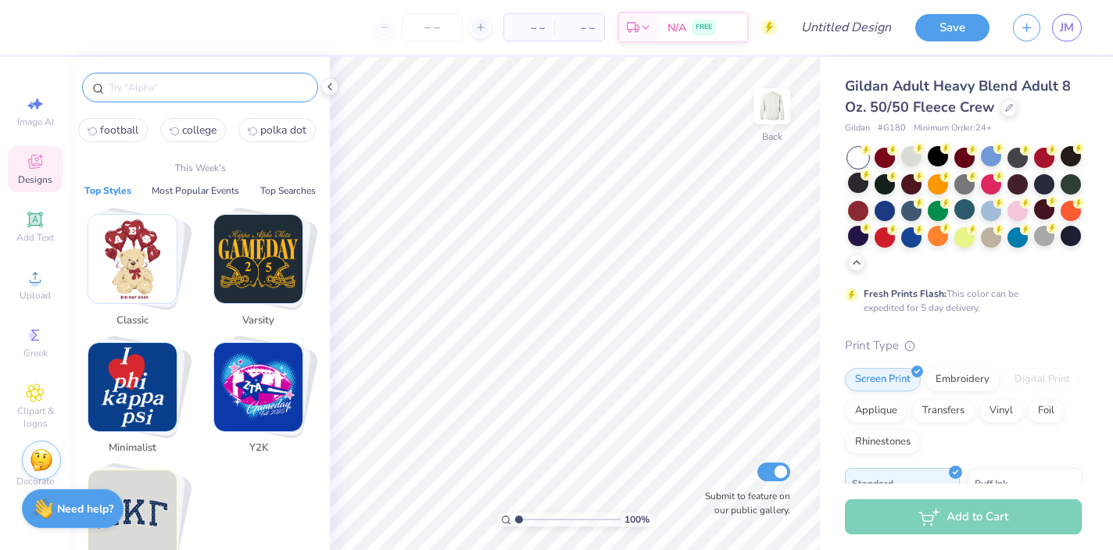
click at [145, 88] on input "text" at bounding box center [208, 88] width 200 height 16
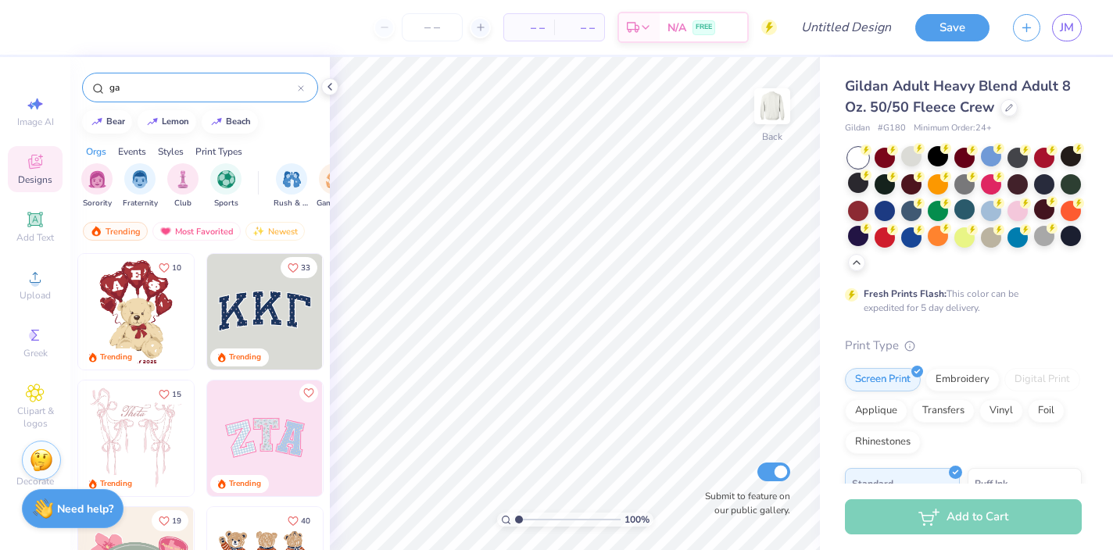
type input "g"
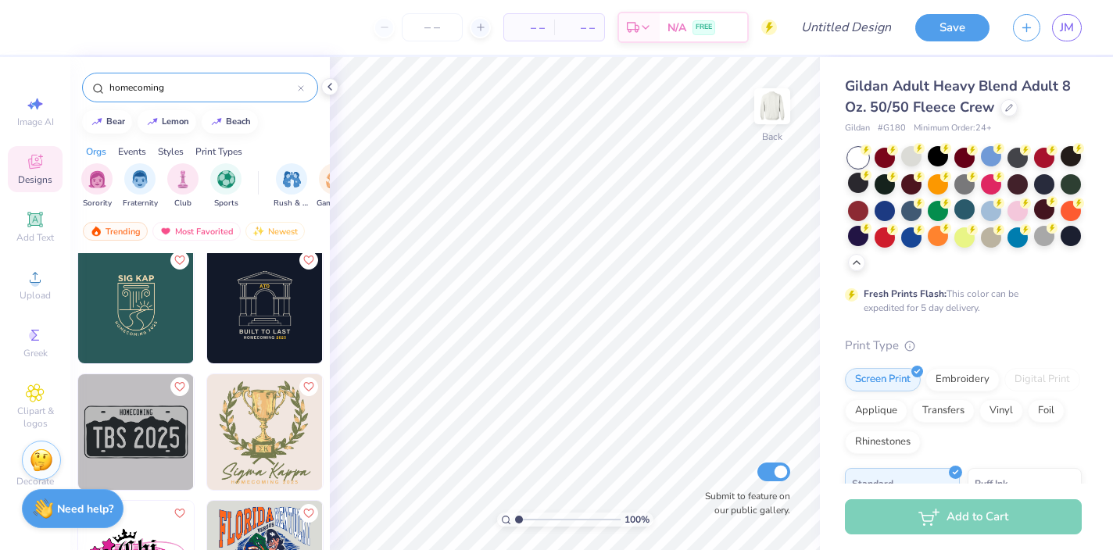
type input "homecoming"
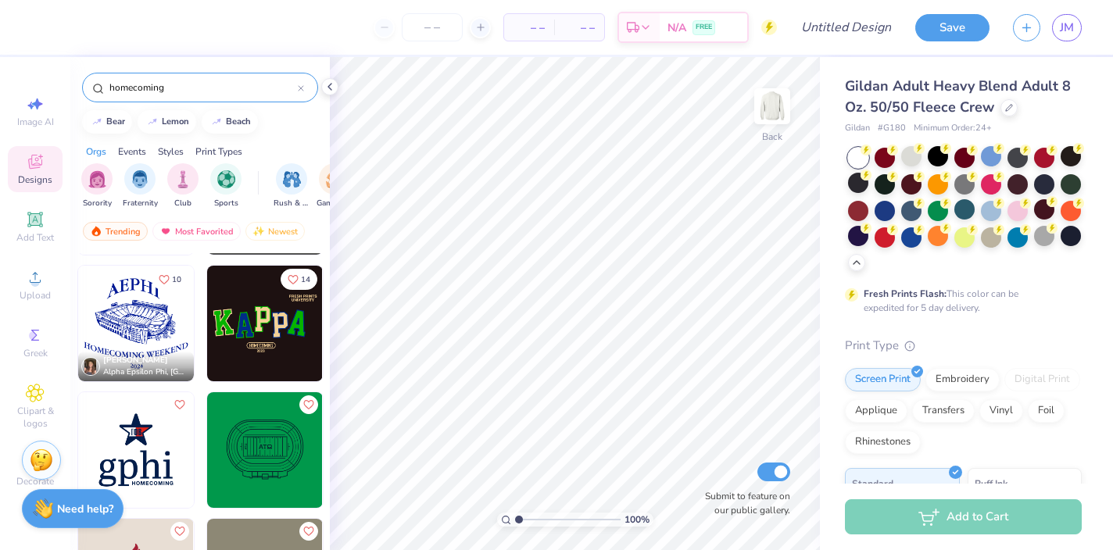
scroll to position [505, 0]
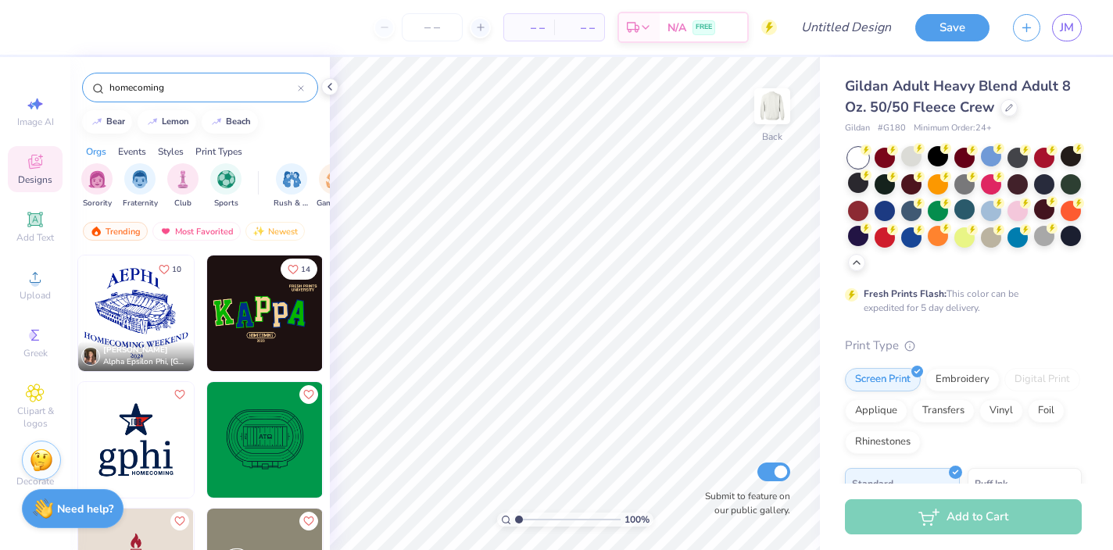
click at [148, 309] on img at bounding box center [136, 314] width 116 height 116
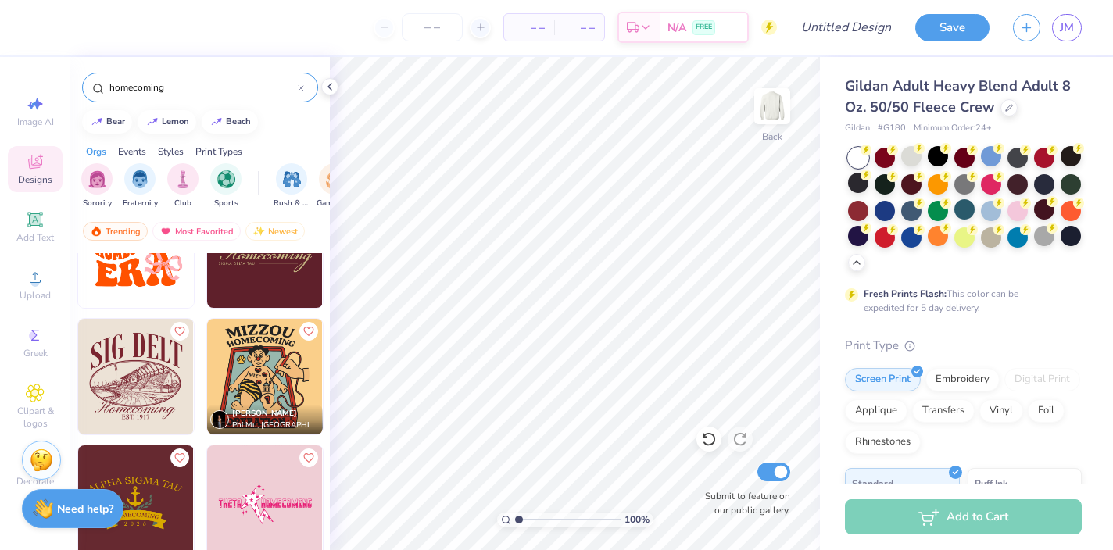
scroll to position [955, 0]
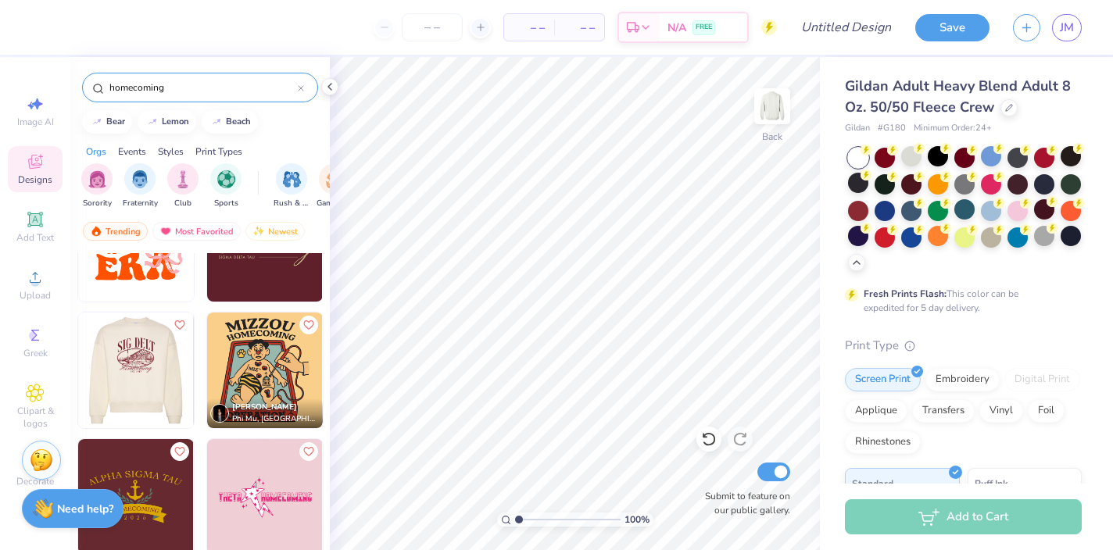
click at [78, 391] on img at bounding box center [20, 371] width 116 height 116
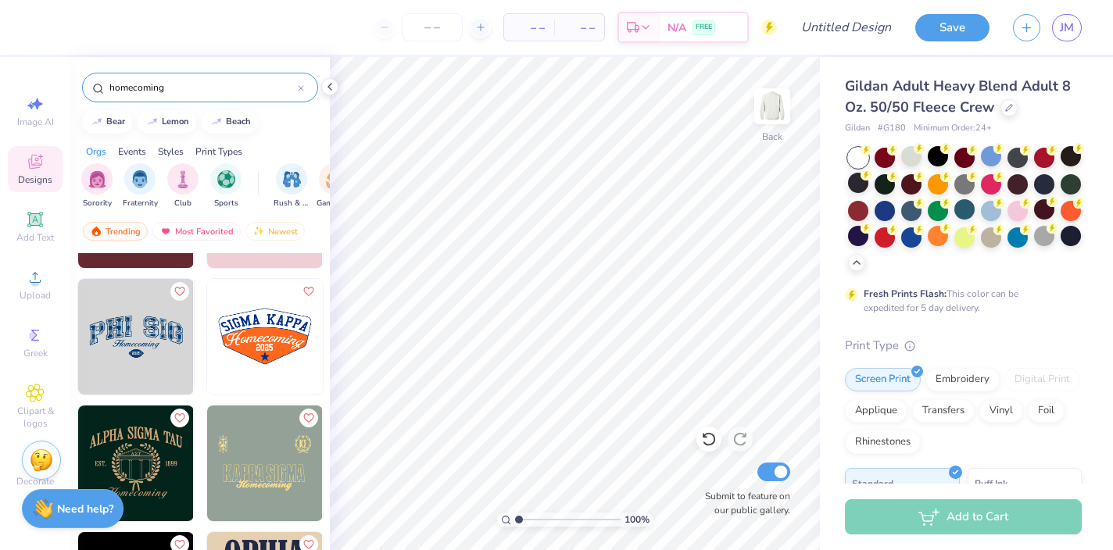
scroll to position [1243, 0]
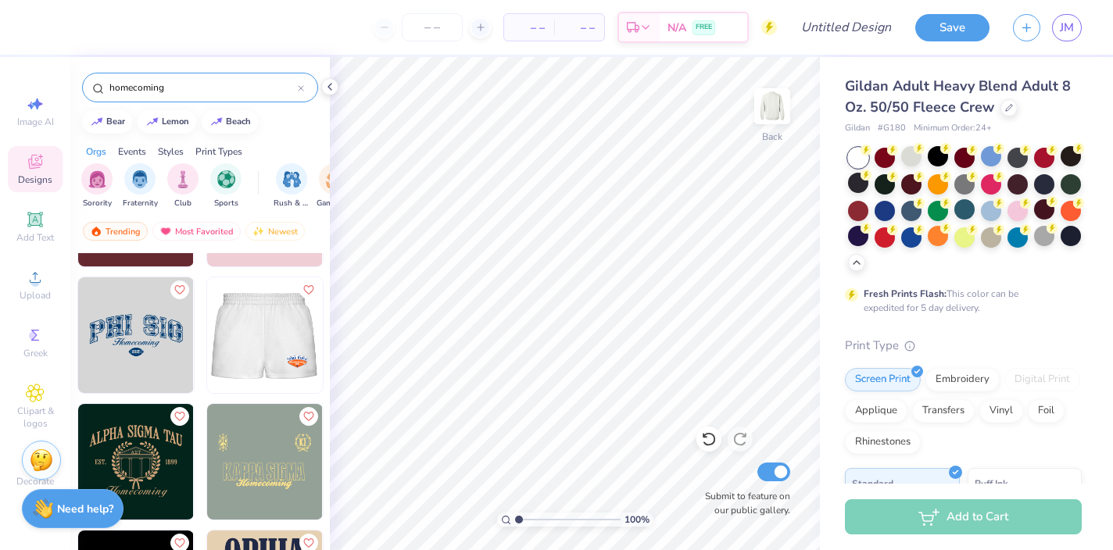
click at [135, 323] on img at bounding box center [136, 336] width 116 height 116
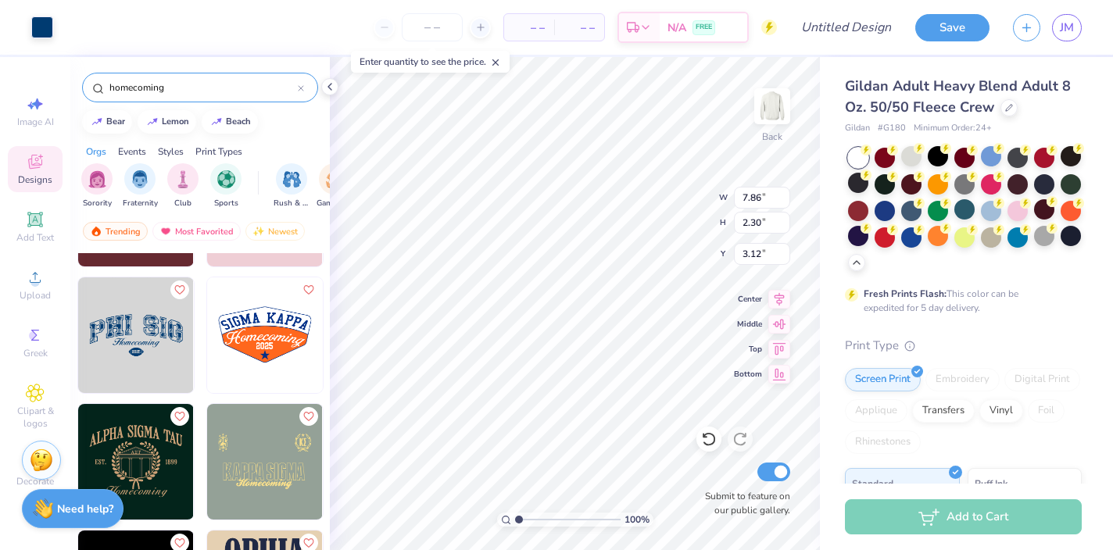
type input "7.86"
type input "2.30"
type input "3.12"
type input "8.07"
type input "2.58"
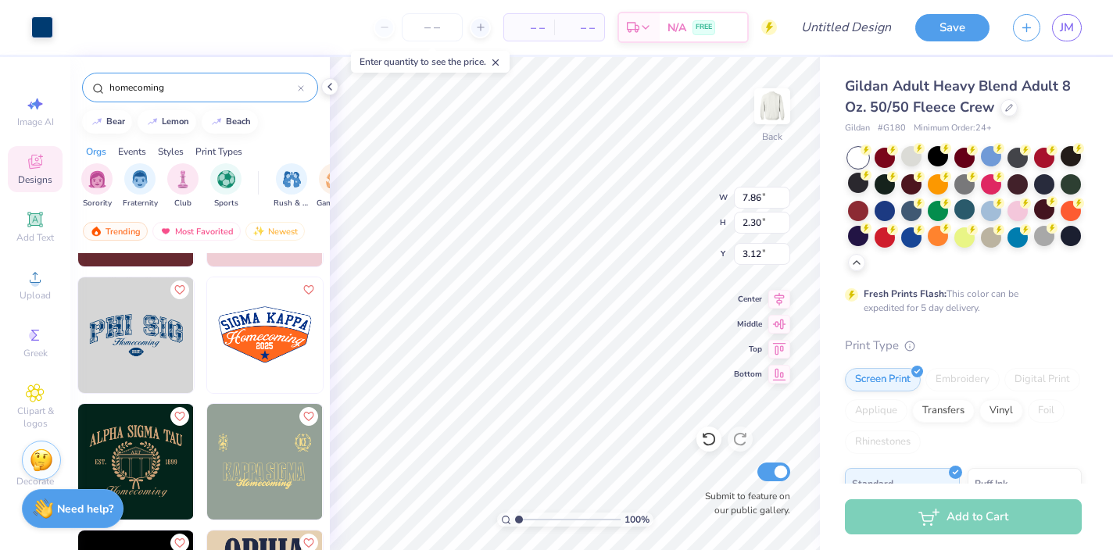
type input "3.00"
type input "7.86"
type input "2.30"
type input "3.00"
click at [428, 27] on input "number" at bounding box center [432, 27] width 61 height 28
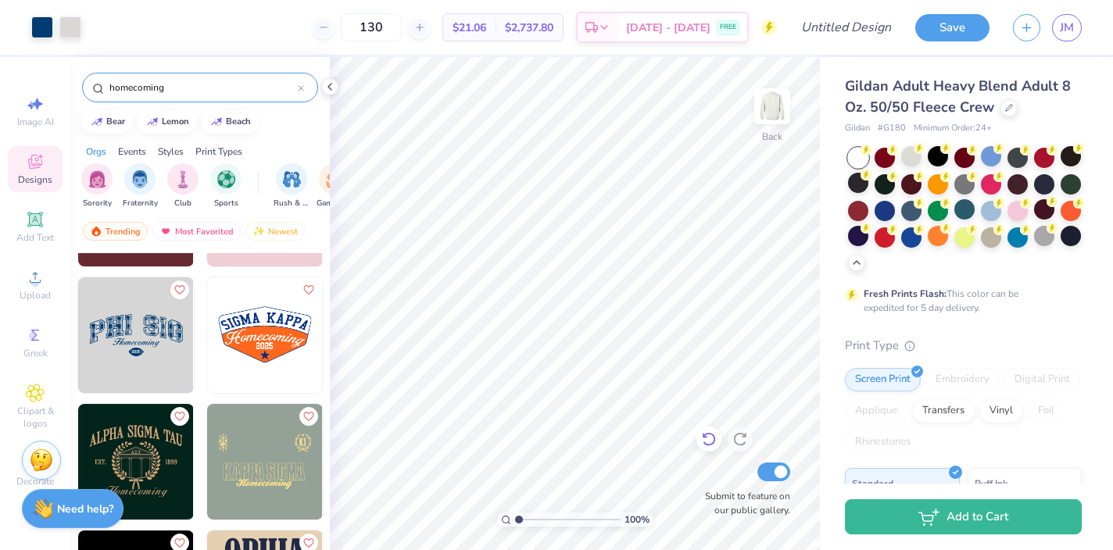
type input "130"
click at [710, 442] on icon at bounding box center [709, 440] width 16 height 16
click at [710, 441] on icon at bounding box center [709, 440] width 16 height 16
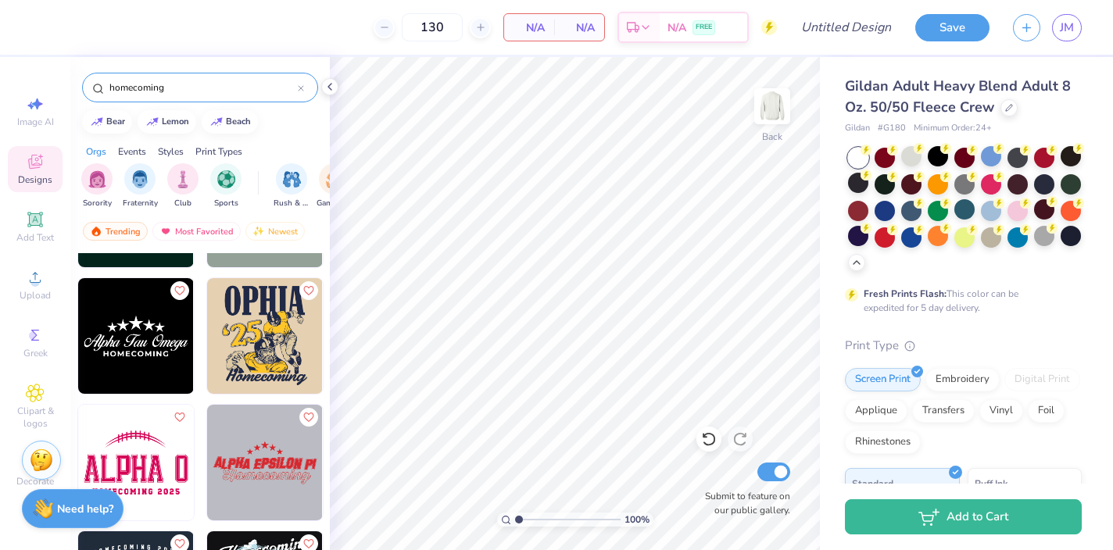
scroll to position [1512, 0]
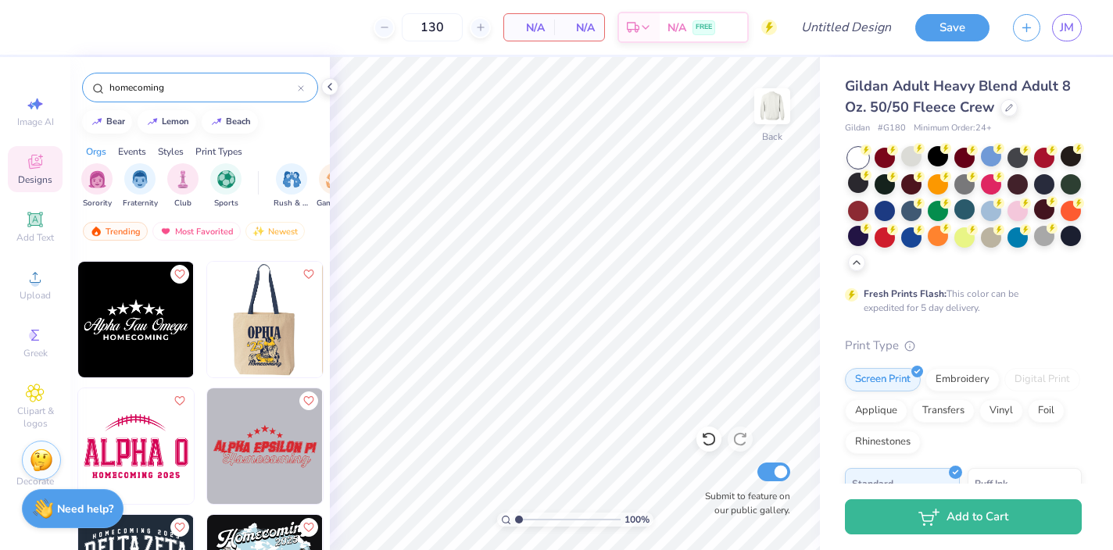
click at [207, 335] on img at bounding box center [149, 320] width 116 height 116
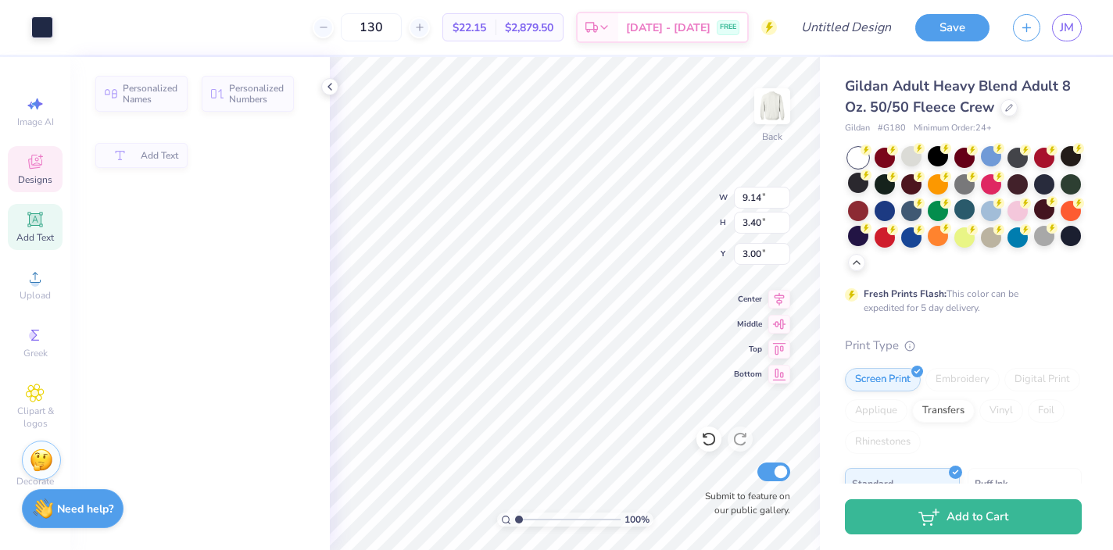
type input "9.14"
type input "3.40"
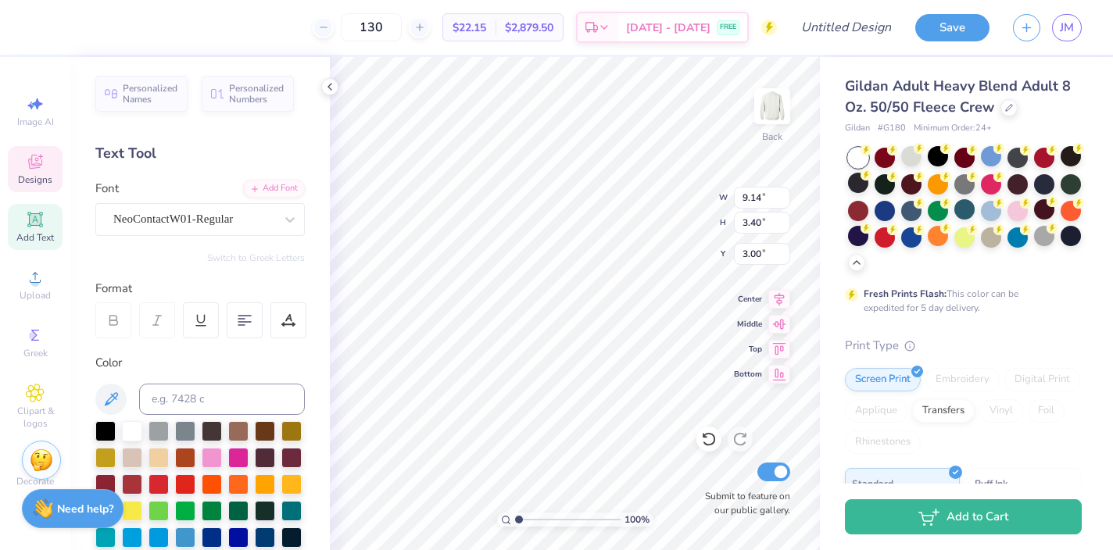
type textarea "s"
type textarea "SIG DELT"
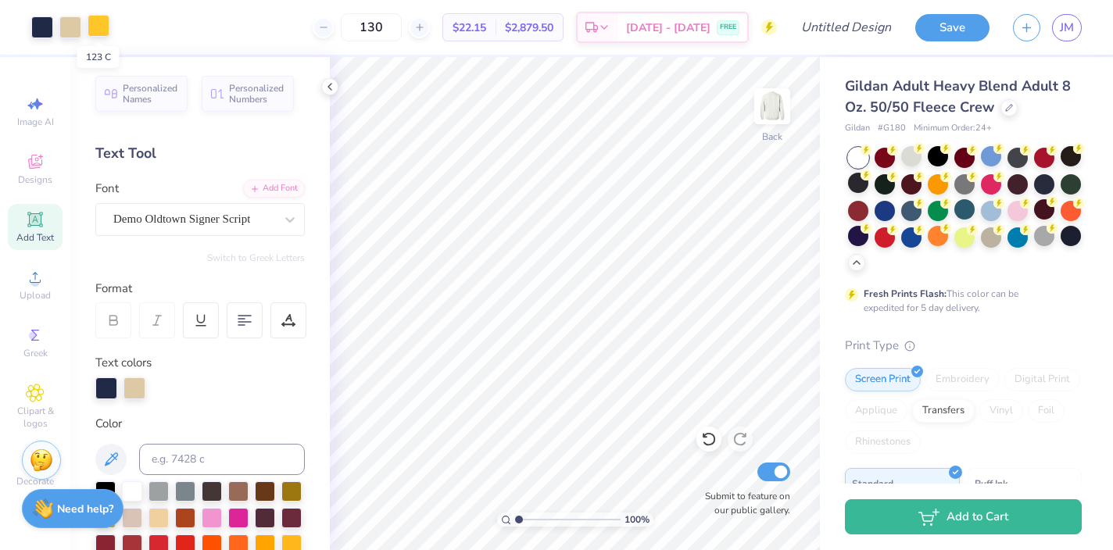
click at [102, 26] on div at bounding box center [99, 26] width 22 height 22
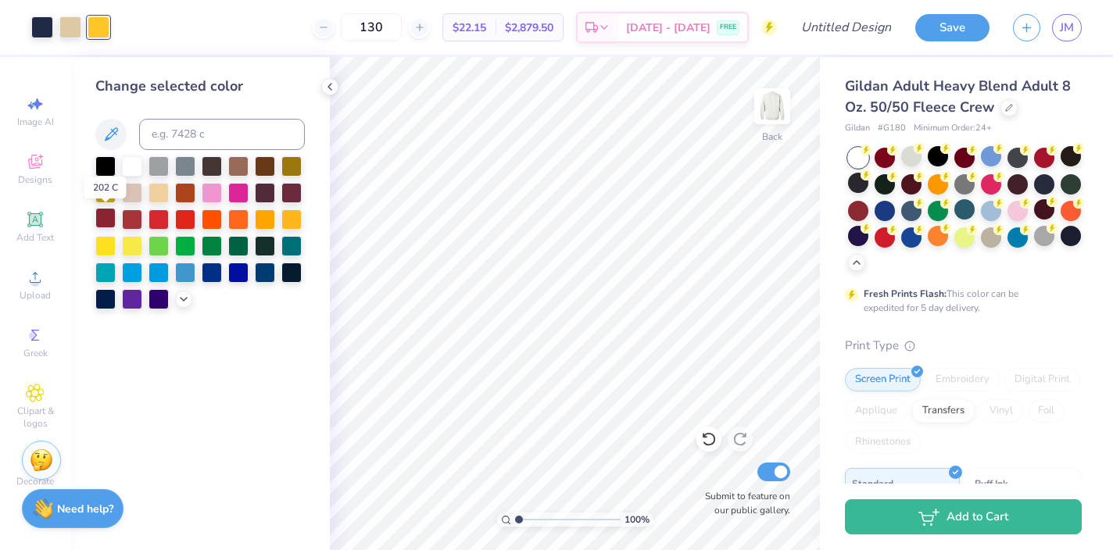
click at [102, 213] on div at bounding box center [105, 218] width 20 height 20
click at [289, 190] on div at bounding box center [291, 191] width 20 height 20
click at [66, 27] on div at bounding box center [70, 26] width 22 height 22
click at [234, 170] on div at bounding box center [238, 165] width 20 height 20
click at [157, 190] on div at bounding box center [159, 191] width 20 height 20
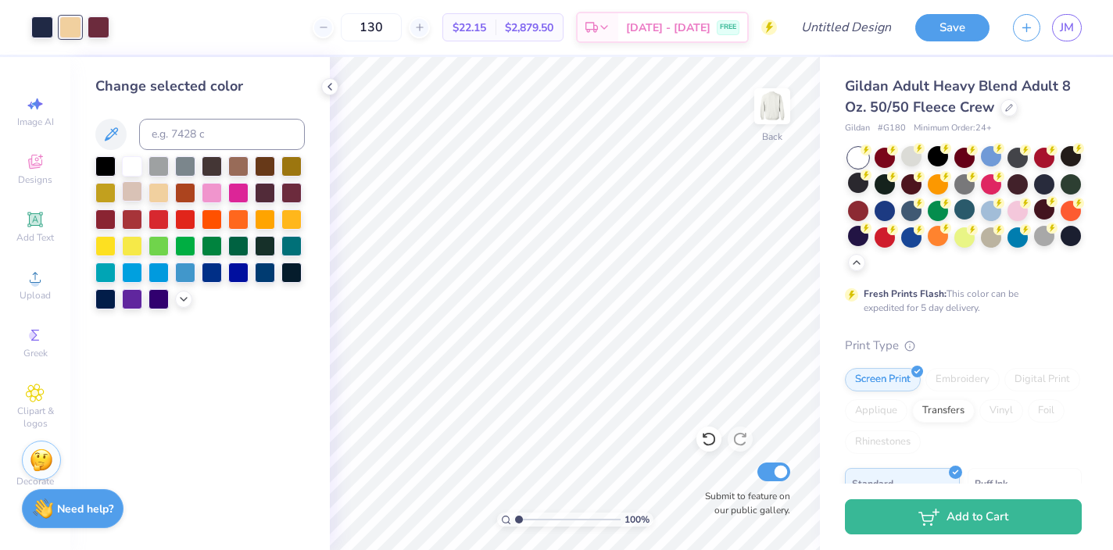
click at [135, 197] on div at bounding box center [132, 191] width 20 height 20
click at [41, 27] on div at bounding box center [42, 26] width 22 height 22
click at [267, 165] on div at bounding box center [265, 165] width 20 height 20
click at [268, 168] on div at bounding box center [265, 165] width 20 height 20
click at [237, 166] on div at bounding box center [238, 165] width 20 height 20
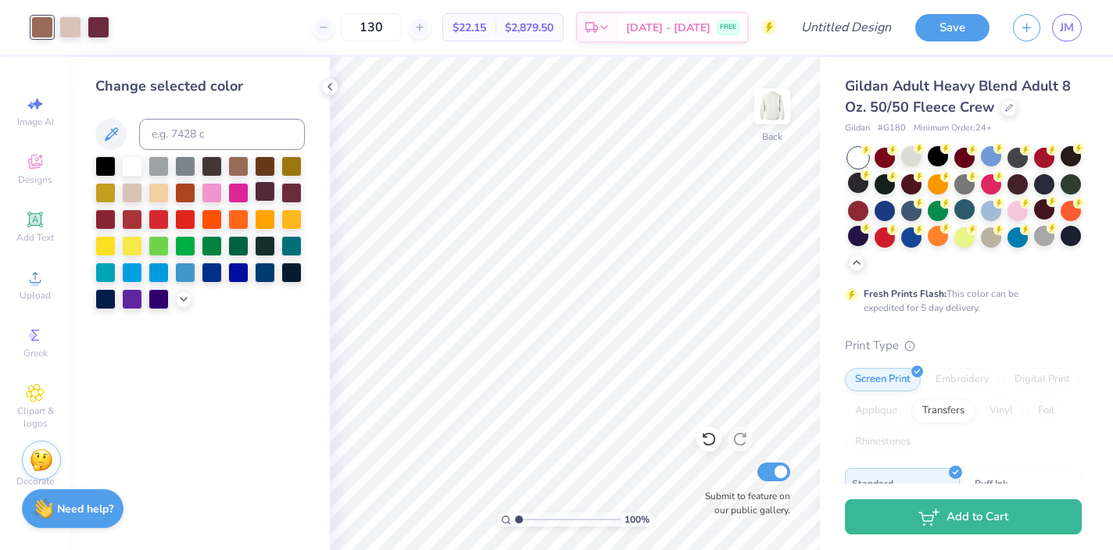
click at [263, 196] on div at bounding box center [265, 191] width 20 height 20
click at [114, 164] on div at bounding box center [105, 165] width 20 height 20
